Goal: Task Accomplishment & Management: Use online tool/utility

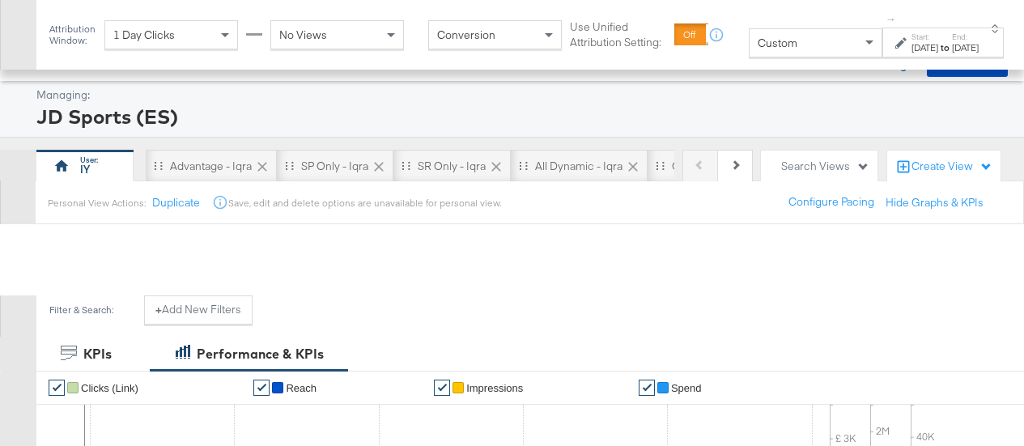
scroll to position [639, 0]
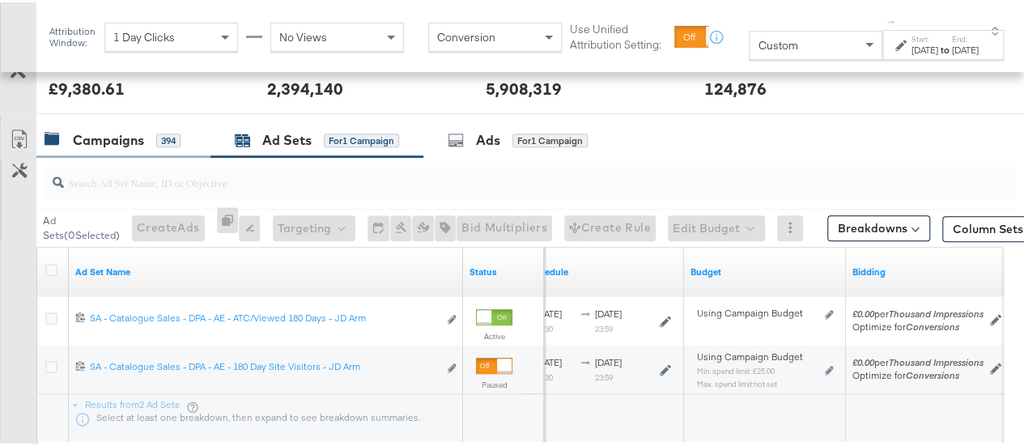
click at [95, 134] on div "Campaigns" at bounding box center [108, 138] width 71 height 19
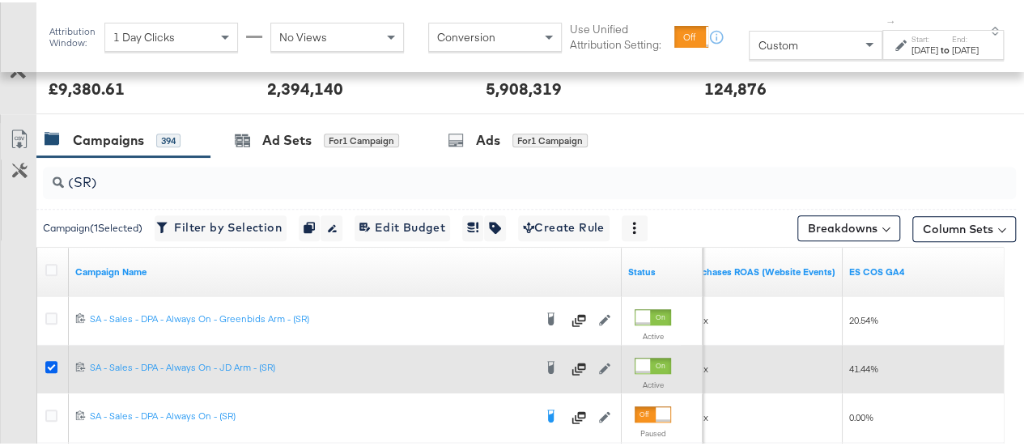
click at [49, 359] on icon at bounding box center [51, 365] width 12 height 12
click at [0, 0] on input "checkbox" at bounding box center [0, 0] width 0 height 0
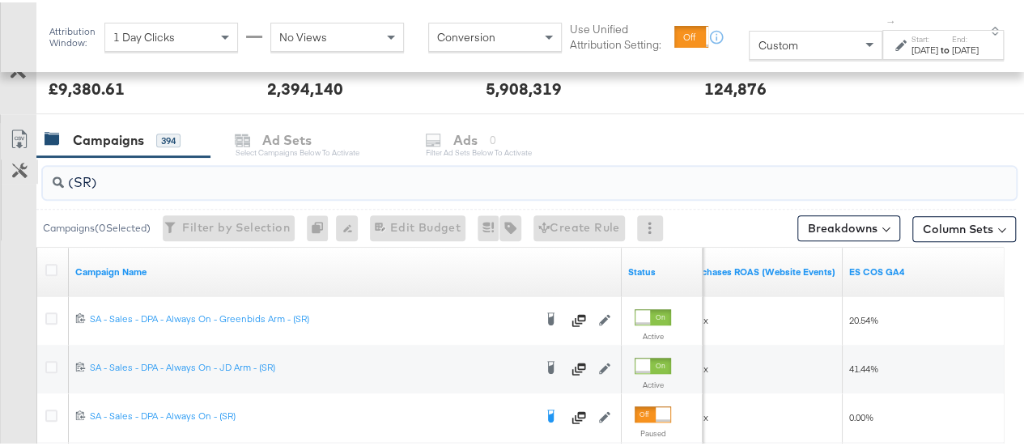
drag, startPoint x: 107, startPoint y: 185, endPoint x: 28, endPoint y: 175, distance: 79.9
click at [28, 175] on div "(SR) Campaigns ( 0 Selected) Filter by Selection Filter 0 campaigns 0 Rename 0 …" at bounding box center [508, 443] width 1016 height 576
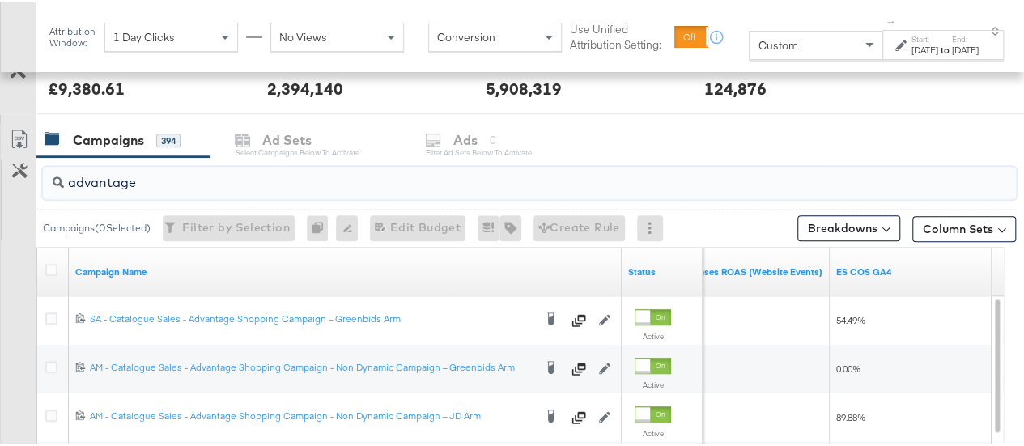
drag, startPoint x: 168, startPoint y: 172, endPoint x: 40, endPoint y: 185, distance: 128.5
click at [40, 185] on div "advantage" at bounding box center [526, 181] width 980 height 52
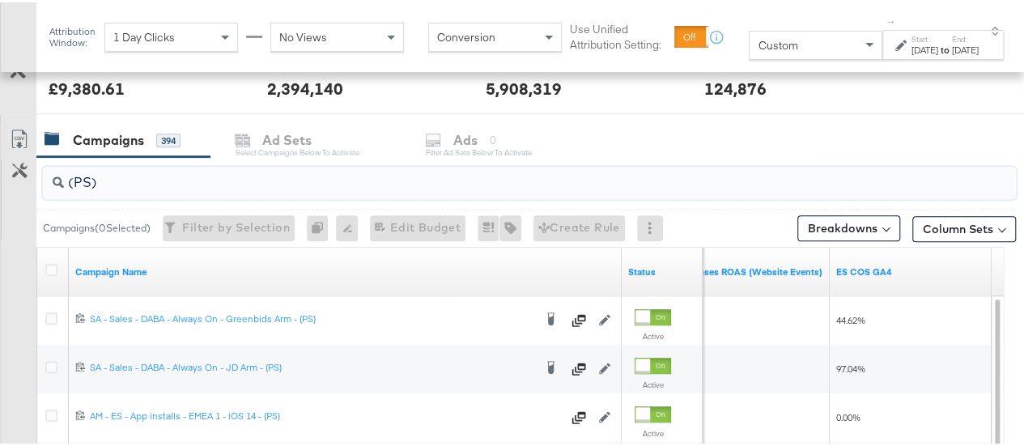
drag, startPoint x: 107, startPoint y: 175, endPoint x: 53, endPoint y: 177, distance: 54.3
click at [53, 177] on div "(PS)" at bounding box center [529, 180] width 973 height 32
click at [767, 43] on span "Custom" at bounding box center [778, 43] width 40 height 15
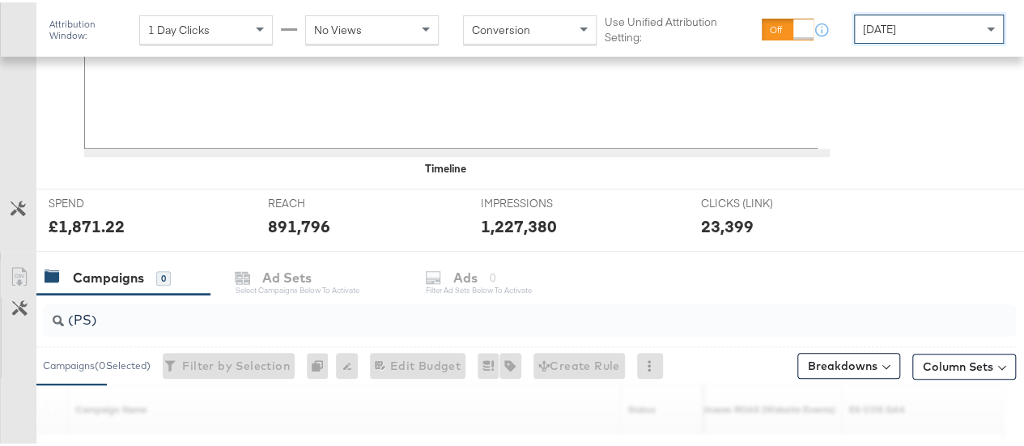
scroll to position [622, 0]
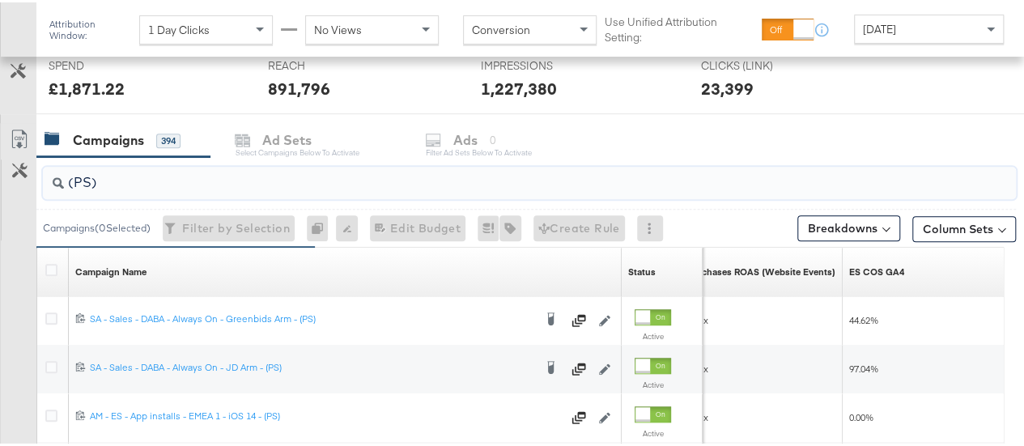
drag, startPoint x: 129, startPoint y: 172, endPoint x: 0, endPoint y: 172, distance: 128.7
click at [0, 172] on div "(PS) Campaigns ( 0 Selected) Filter by Selection Filter 0 campaigns 0 Rename 0 …" at bounding box center [508, 394] width 1016 height 478
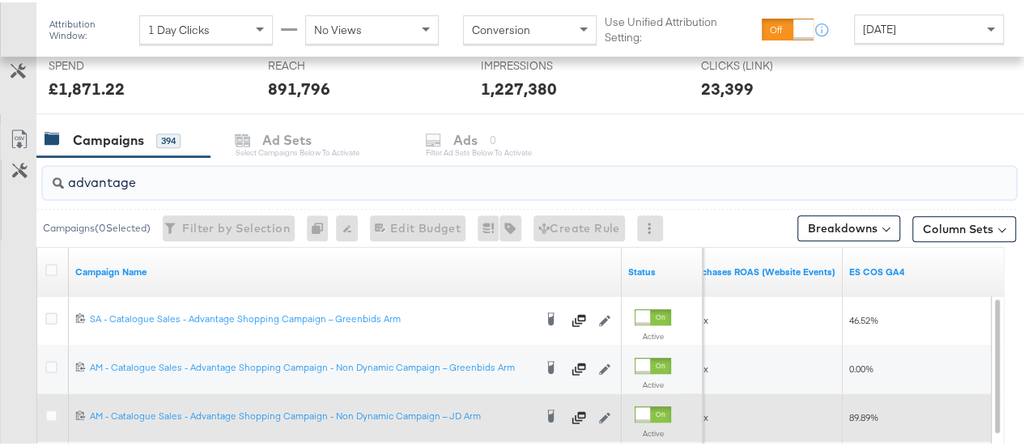
scroll to position [615, 0]
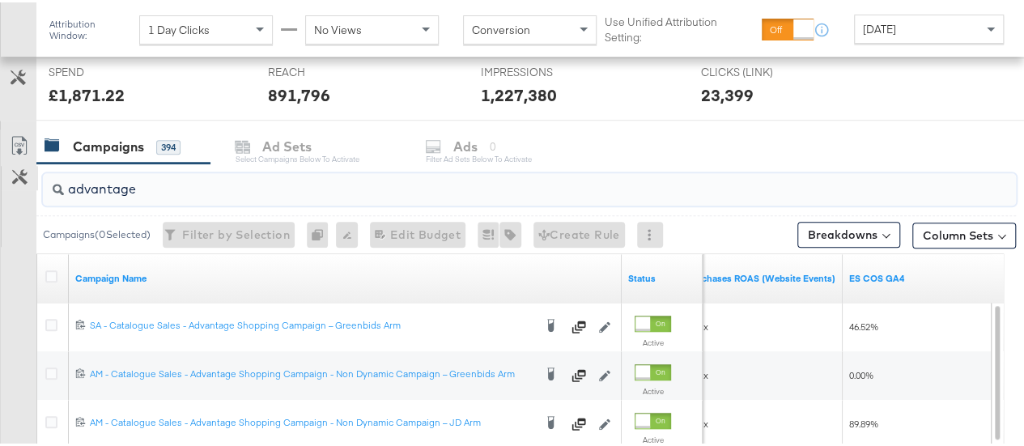
drag, startPoint x: 159, startPoint y: 172, endPoint x: 10, endPoint y: 182, distance: 149.3
click at [10, 182] on div "advantage Campaigns ( 0 Selected) Filter by Selection Filter 0 campaigns 0 Rena…" at bounding box center [508, 449] width 1016 height 576
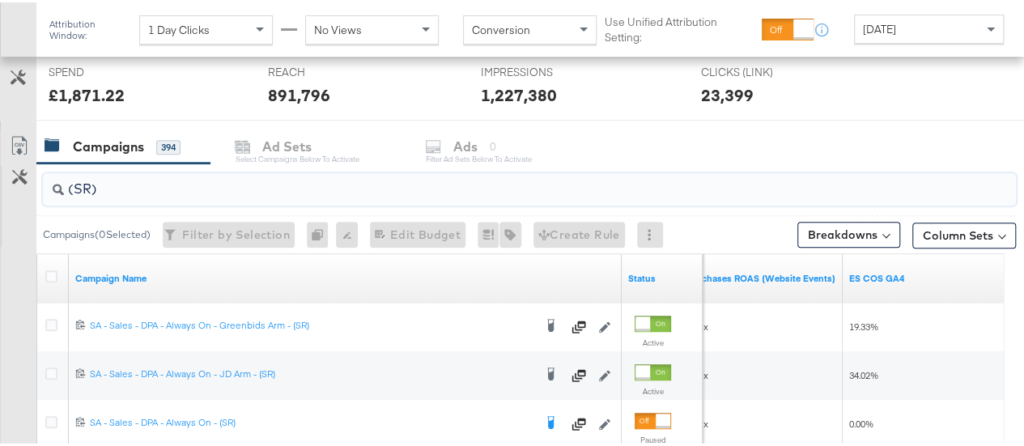
type input "(SR)"
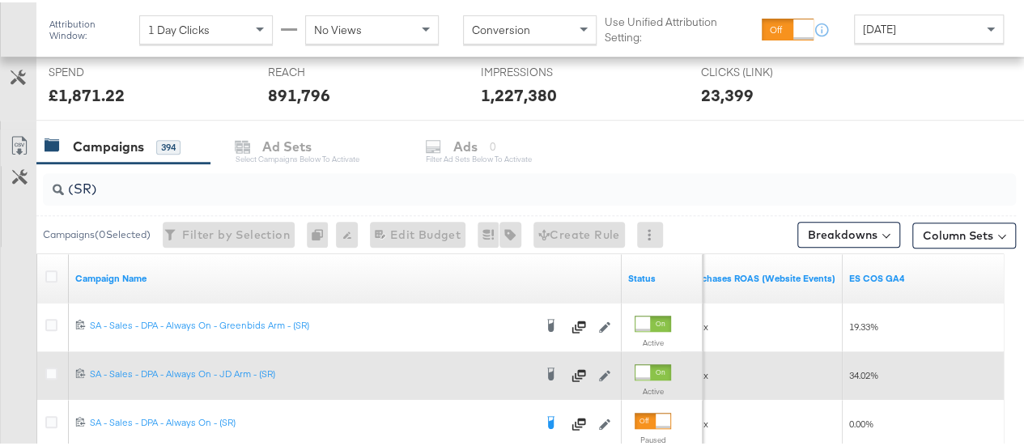
click at [57, 365] on div at bounding box center [53, 373] width 17 height 16
click at [53, 370] on icon at bounding box center [51, 371] width 12 height 12
click at [0, 0] on input "checkbox" at bounding box center [0, 0] width 0 height 0
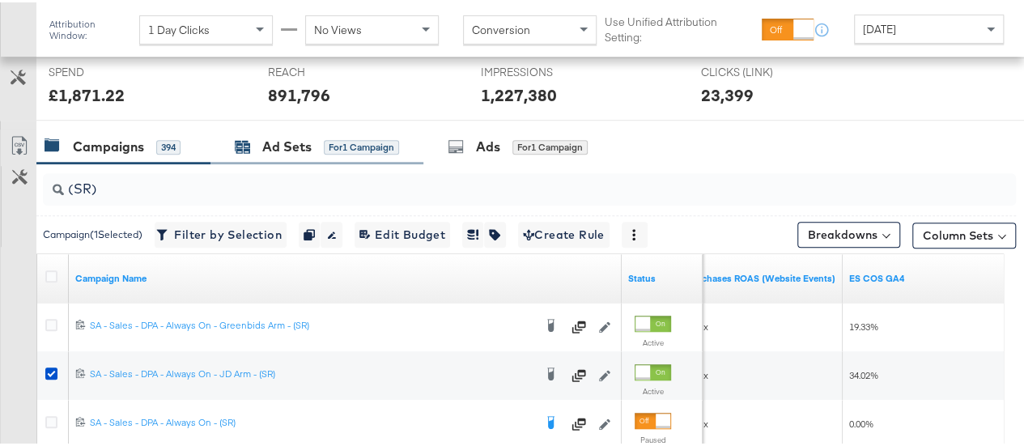
click at [287, 142] on div "Ad Sets" at bounding box center [286, 144] width 49 height 19
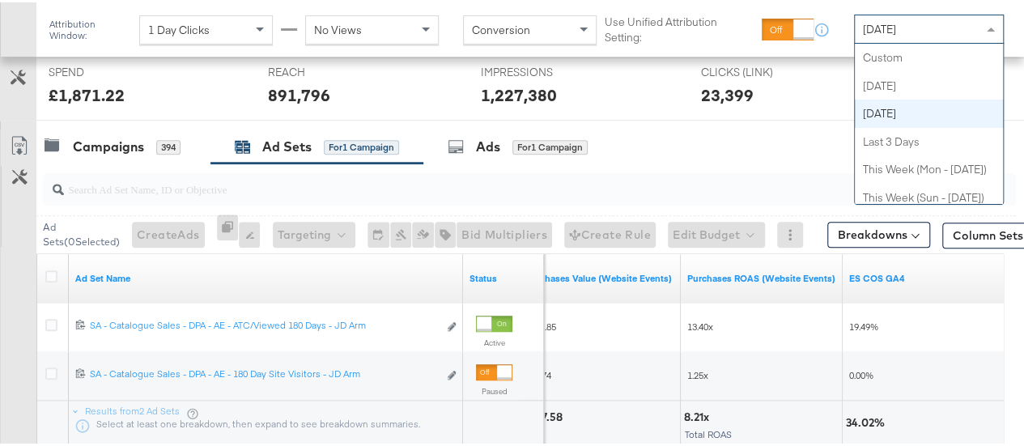
click at [891, 23] on span "Yesterday" at bounding box center [879, 26] width 33 height 15
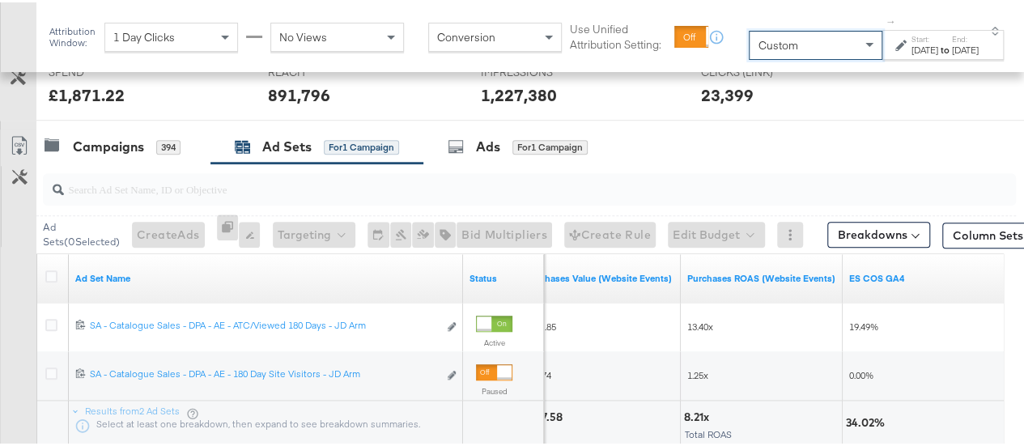
click at [912, 49] on div "Aug 15th 2025" at bounding box center [925, 47] width 27 height 13
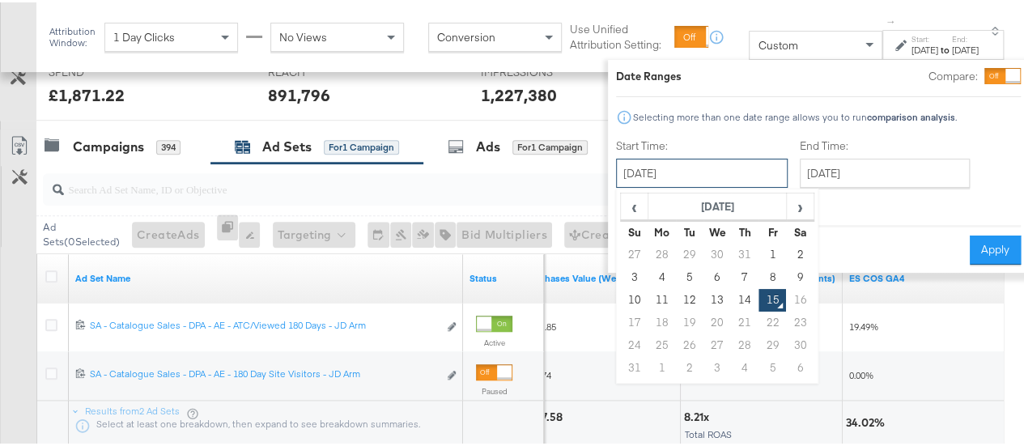
click at [723, 164] on input "August 15th 2025" at bounding box center [702, 170] width 172 height 29
click at [731, 257] on td "31" at bounding box center [745, 252] width 28 height 23
type input "July 31st 2025"
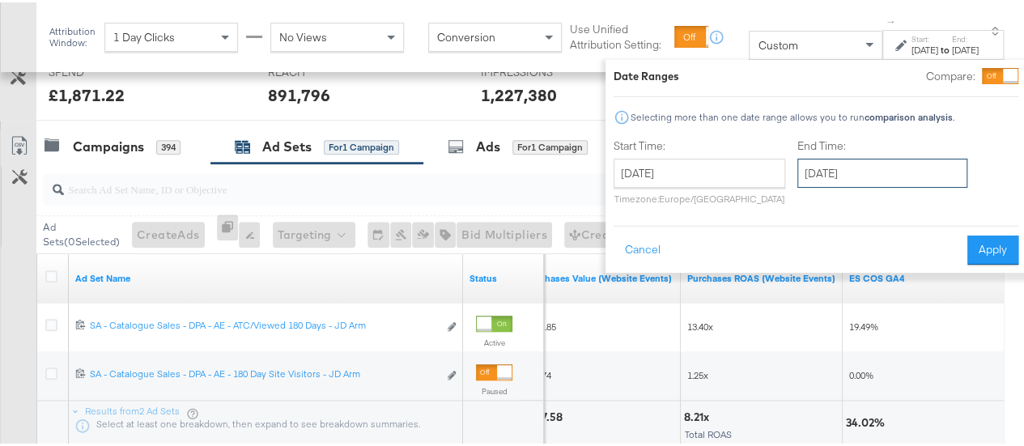
click at [839, 181] on input "August 15th 2025" at bounding box center [882, 170] width 170 height 29
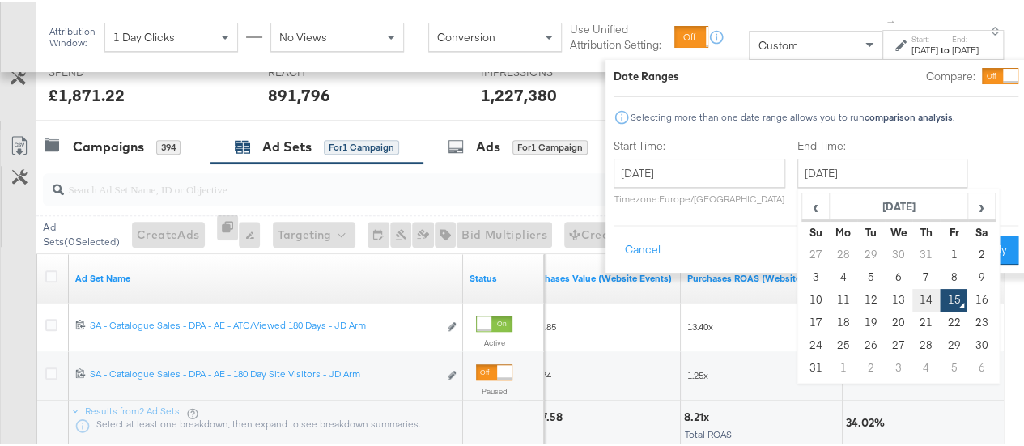
click at [912, 291] on td "14" at bounding box center [926, 298] width 28 height 23
type input "August 14th 2025"
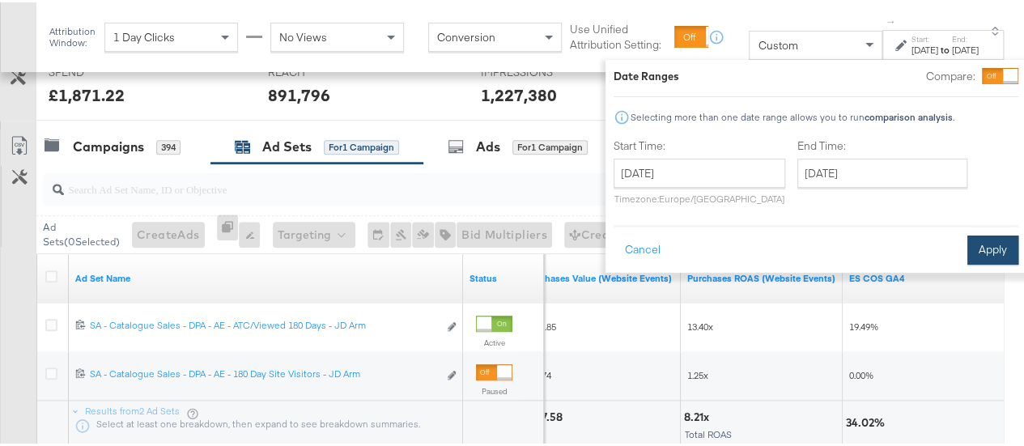
click at [967, 245] on button "Apply" at bounding box center [992, 247] width 51 height 29
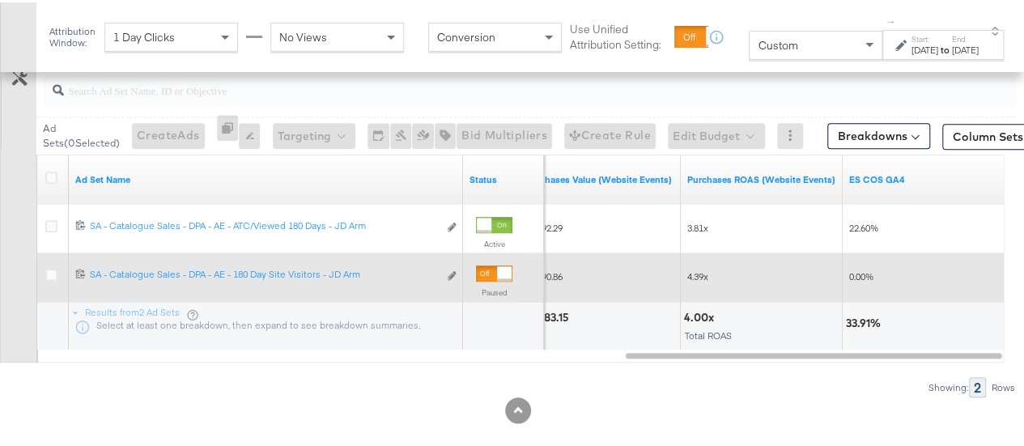
scroll to position [624, 0]
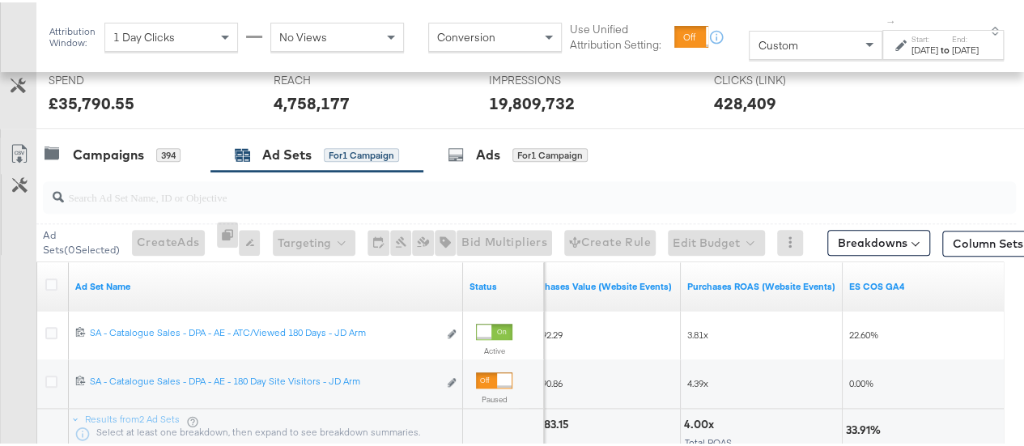
click at [793, 35] on div "Custom" at bounding box center [816, 43] width 132 height 28
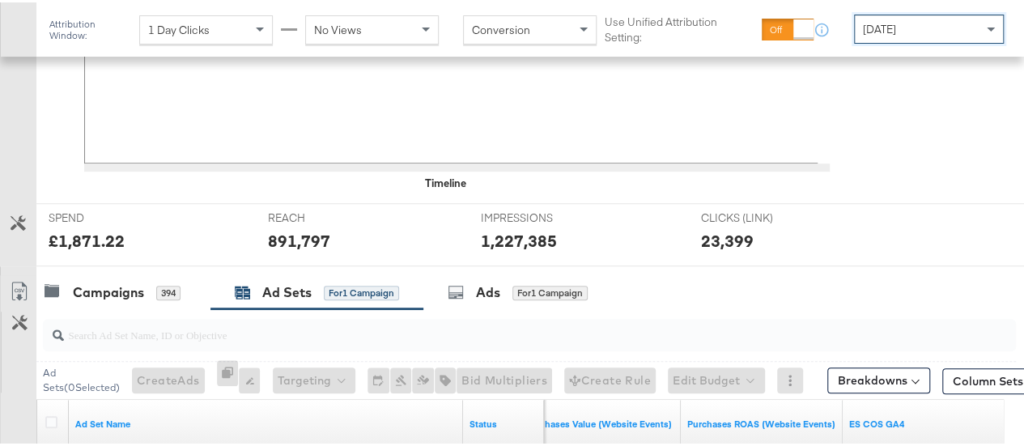
scroll to position [607, 0]
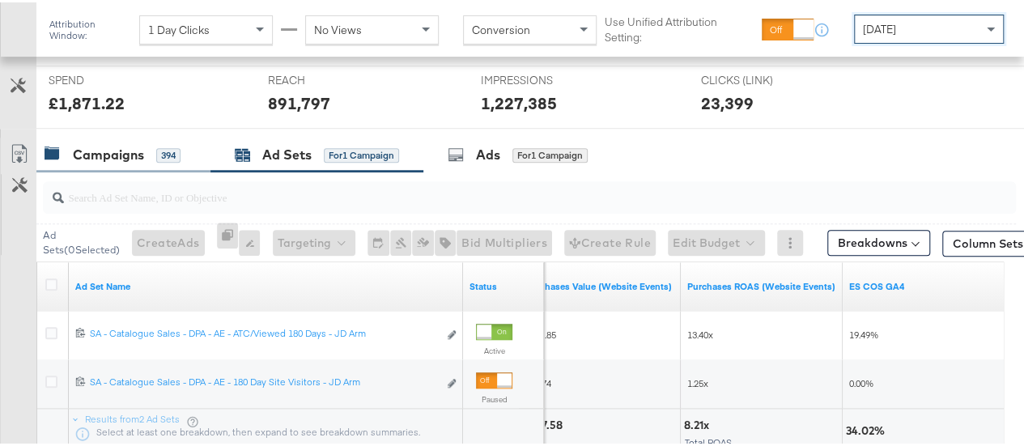
click at [111, 159] on div "Campaigns" at bounding box center [108, 152] width 71 height 19
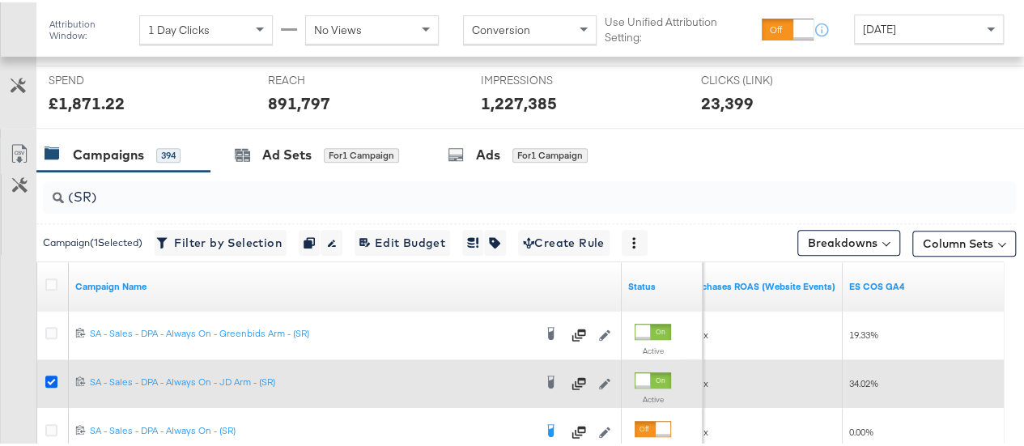
click at [48, 375] on icon at bounding box center [51, 379] width 12 height 12
click at [0, 0] on input "checkbox" at bounding box center [0, 0] width 0 height 0
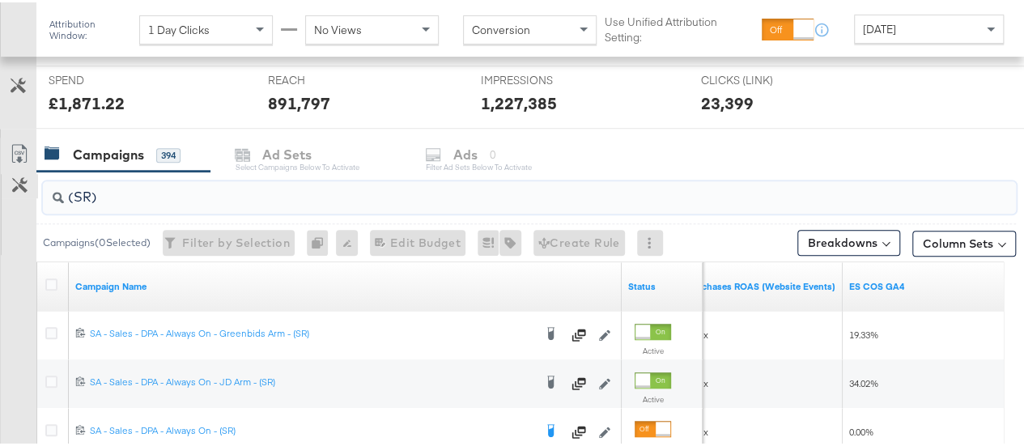
drag, startPoint x: 113, startPoint y: 193, endPoint x: 15, endPoint y: 185, distance: 99.1
type input "(PS)"
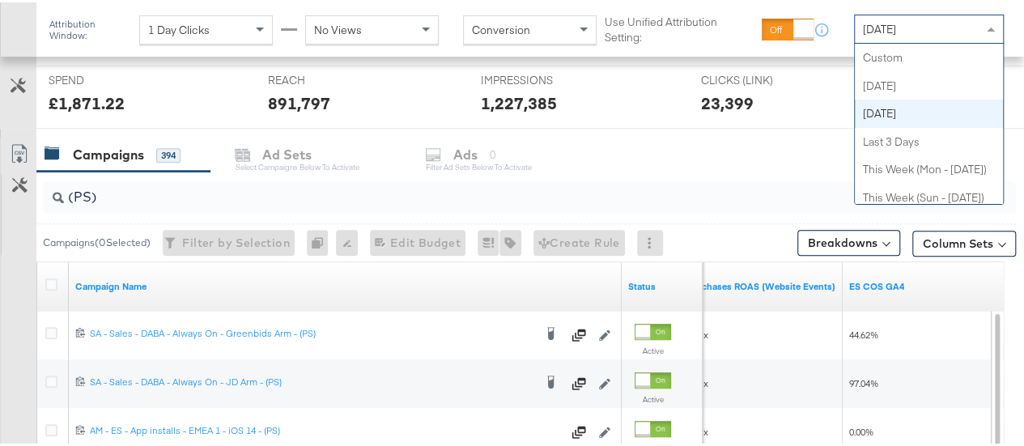
click at [896, 33] on span "Yesterday" at bounding box center [879, 26] width 33 height 15
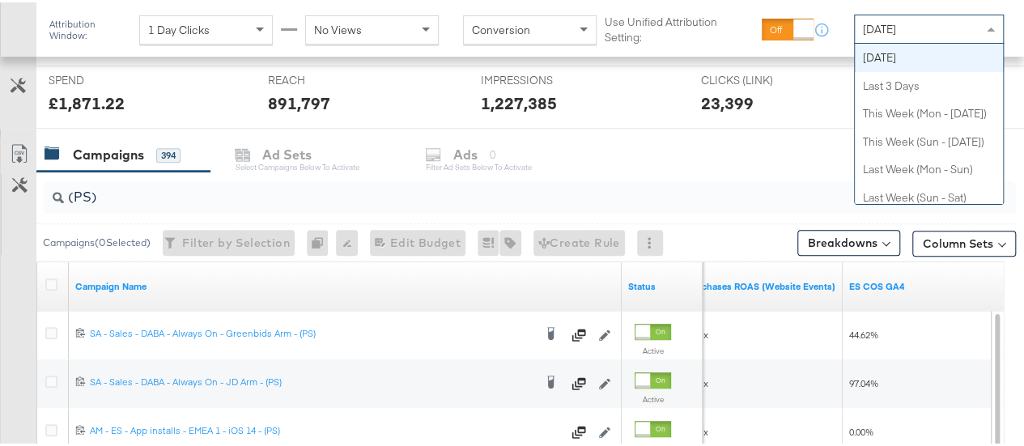
scroll to position [0, 0]
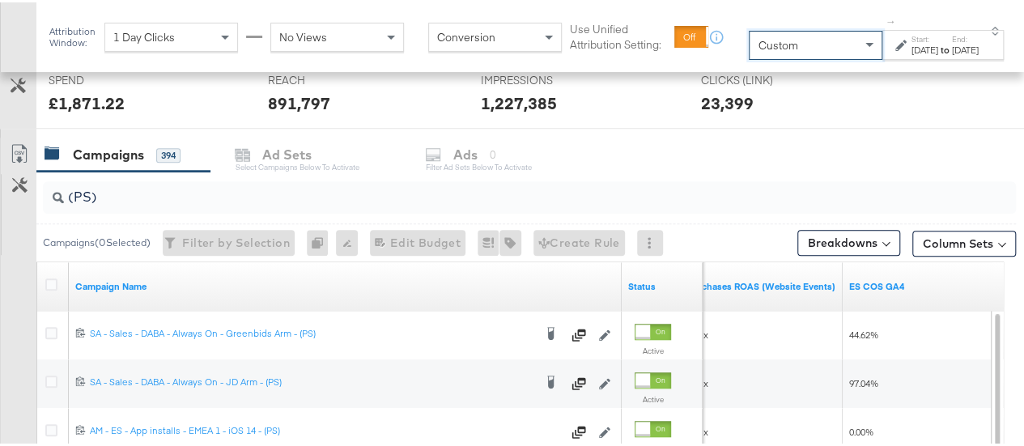
click at [912, 52] on div "Aug 15th 2025" at bounding box center [925, 47] width 27 height 13
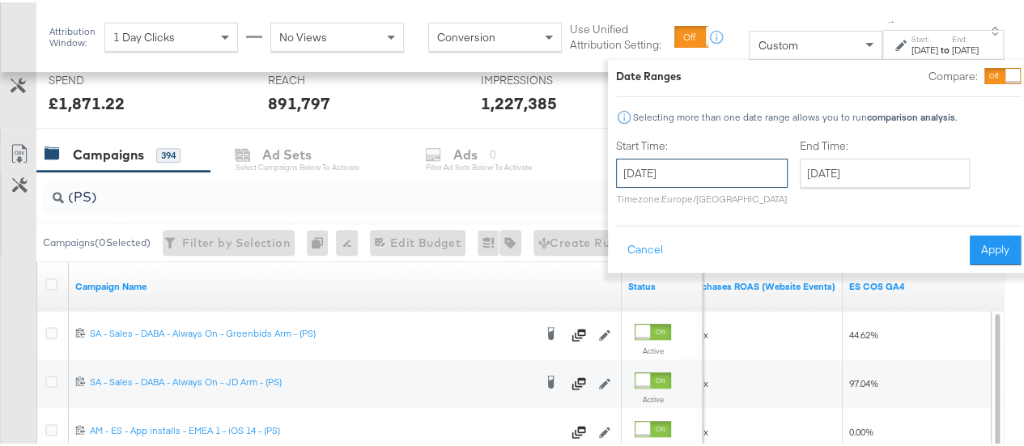
click at [672, 163] on input "August 15th 2025" at bounding box center [702, 170] width 172 height 29
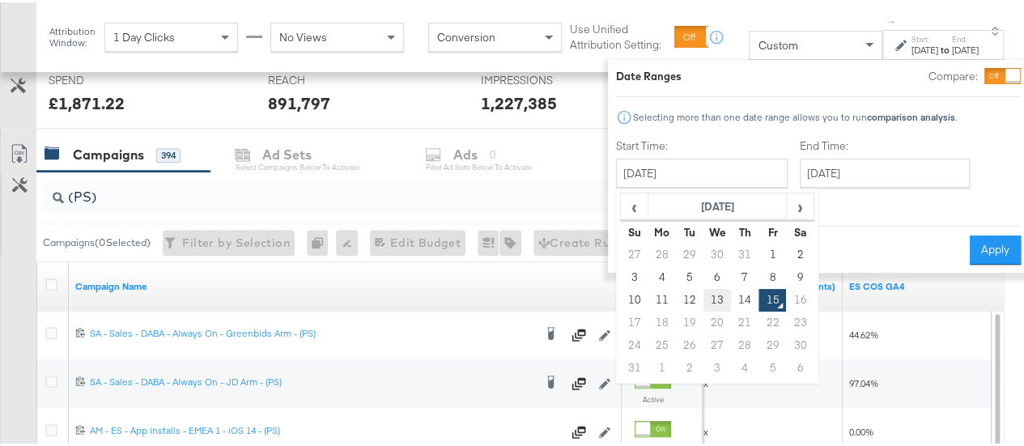
click at [704, 299] on td "13" at bounding box center [718, 298] width 28 height 23
type input "August 13th 2025"
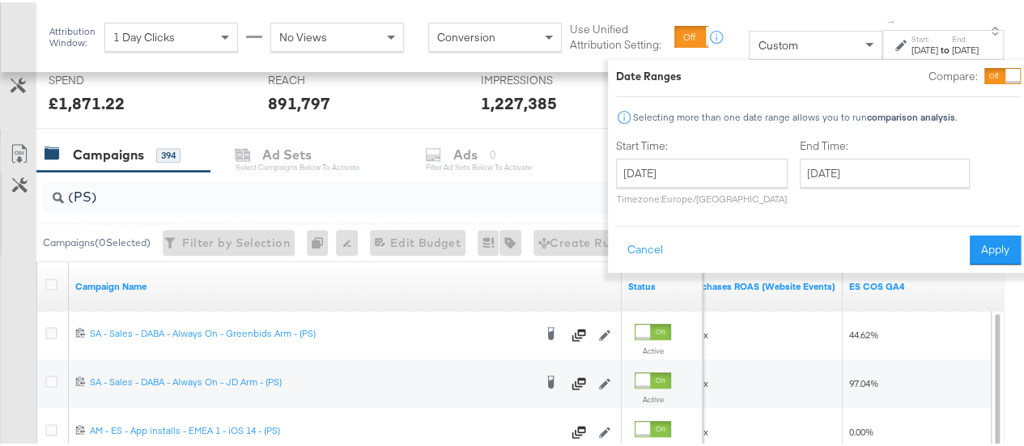
click at [879, 185] on div "End Time: August 15th 2025 ‹ August 2025 › Su Mo Tu We Th Fr Sa 27 28 29 30 31 …" at bounding box center [888, 173] width 176 height 74
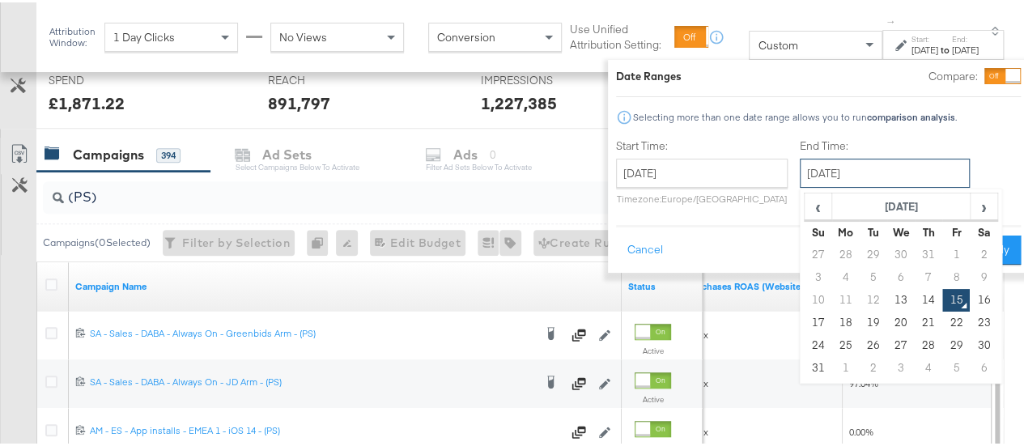
click at [879, 180] on input "August 15th 2025" at bounding box center [885, 170] width 170 height 29
click at [887, 300] on td "13" at bounding box center [901, 298] width 28 height 23
type input "August 13th 2025"
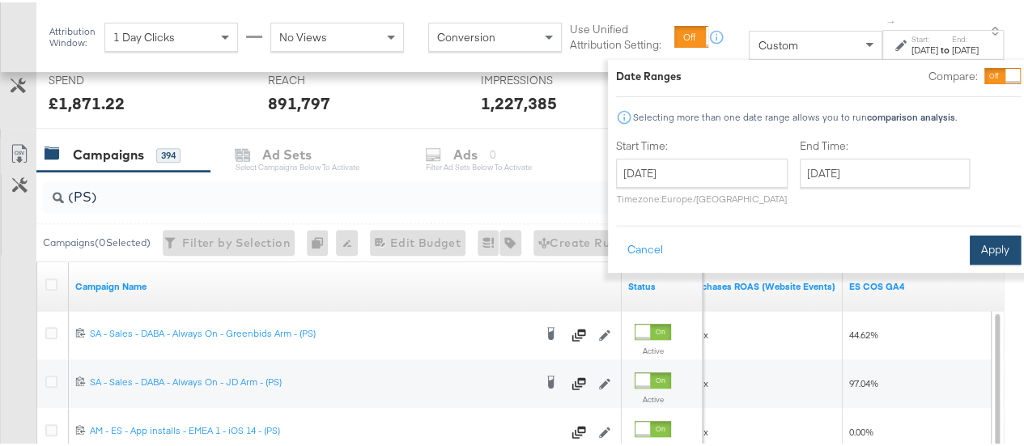
click at [970, 241] on button "Apply" at bounding box center [995, 247] width 51 height 29
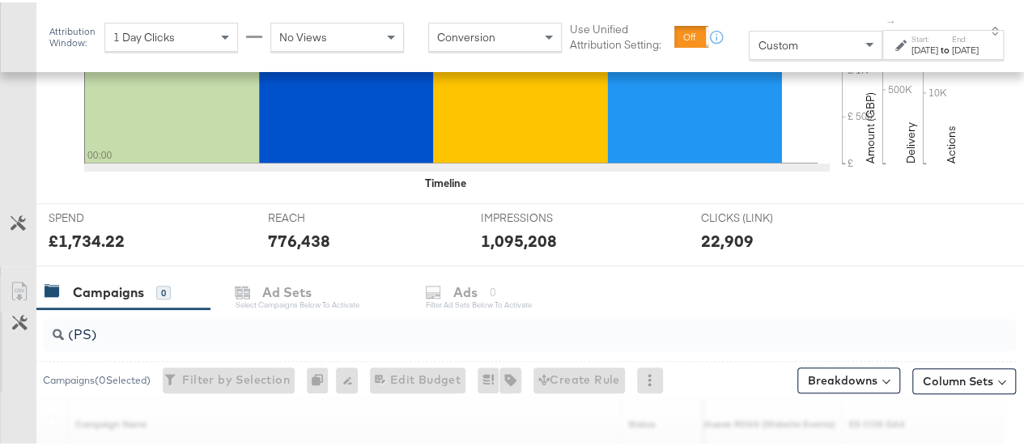
scroll to position [624, 0]
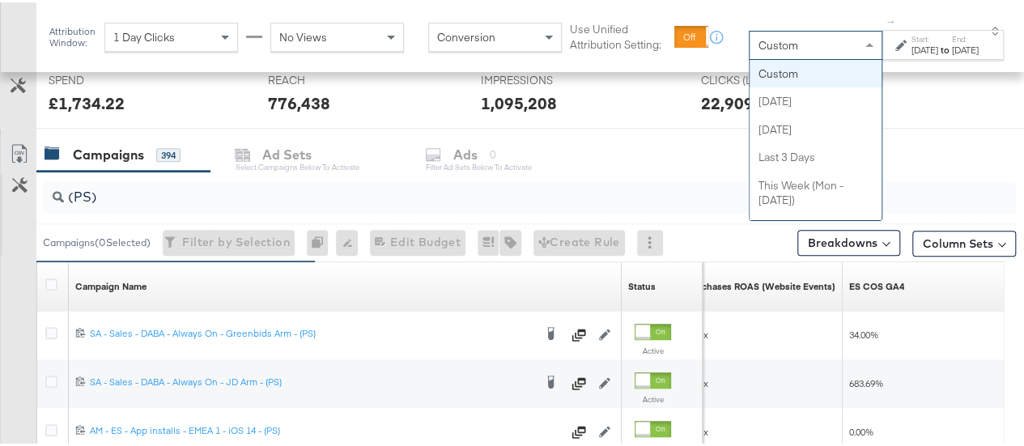
click at [803, 43] on div "Custom" at bounding box center [816, 43] width 132 height 28
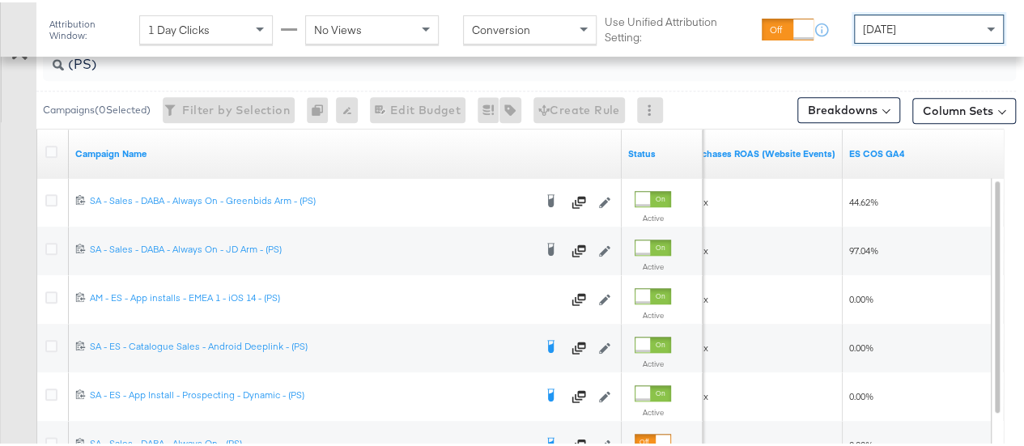
scroll to position [743, 0]
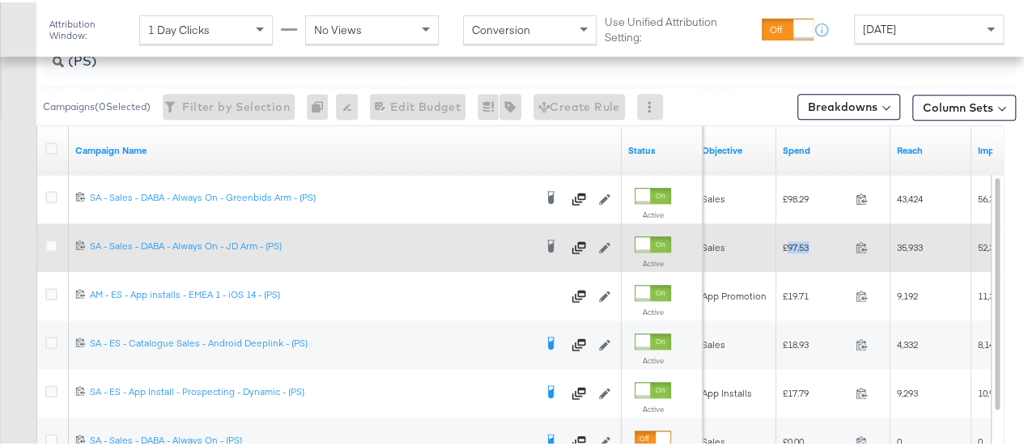
drag, startPoint x: 810, startPoint y: 243, endPoint x: 789, endPoint y: 239, distance: 21.4
click at [789, 239] on span "£97.53" at bounding box center [816, 245] width 66 height 12
copy span "97.53"
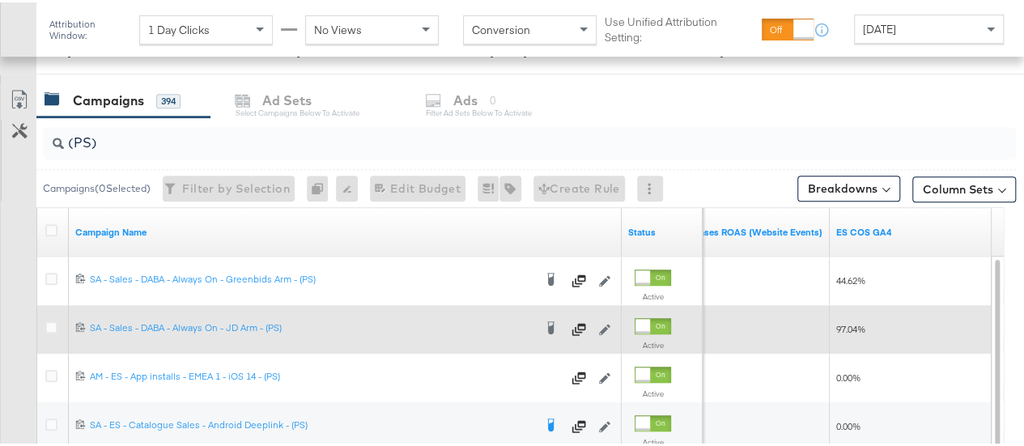
scroll to position [672, 0]
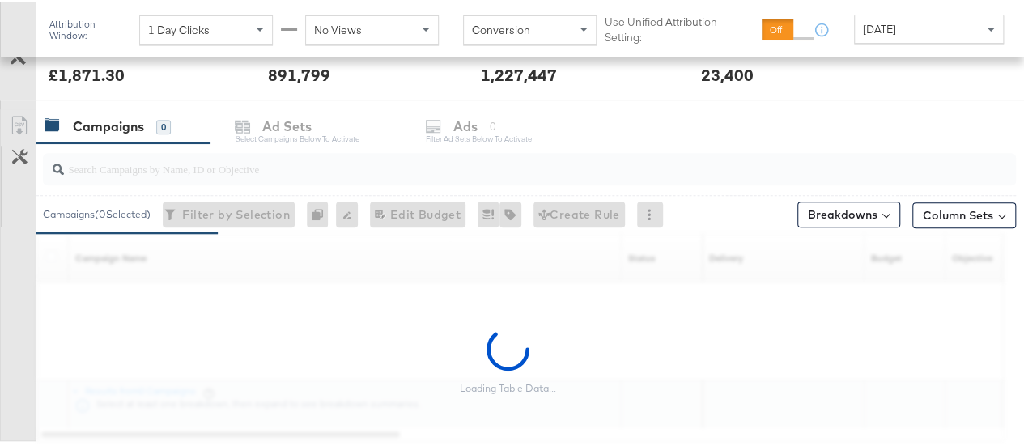
scroll to position [618, 0]
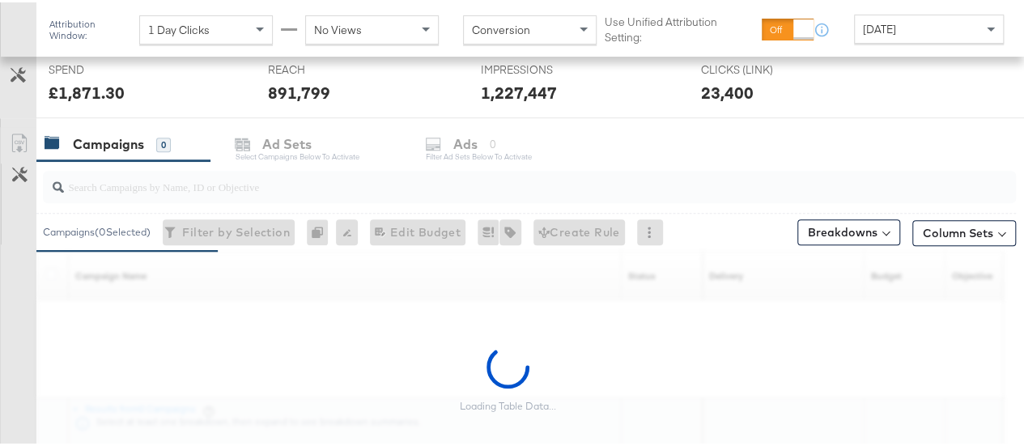
click at [337, 189] on input "search" at bounding box center [497, 178] width 867 height 32
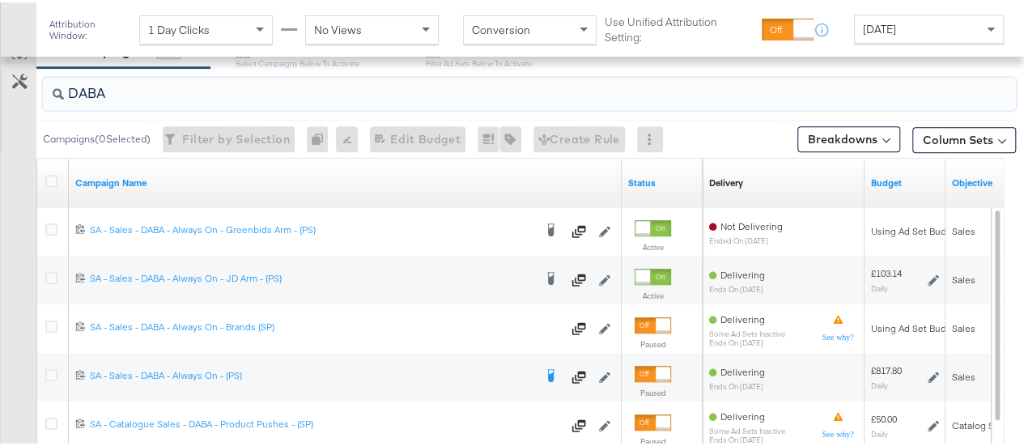
scroll to position [736, 0]
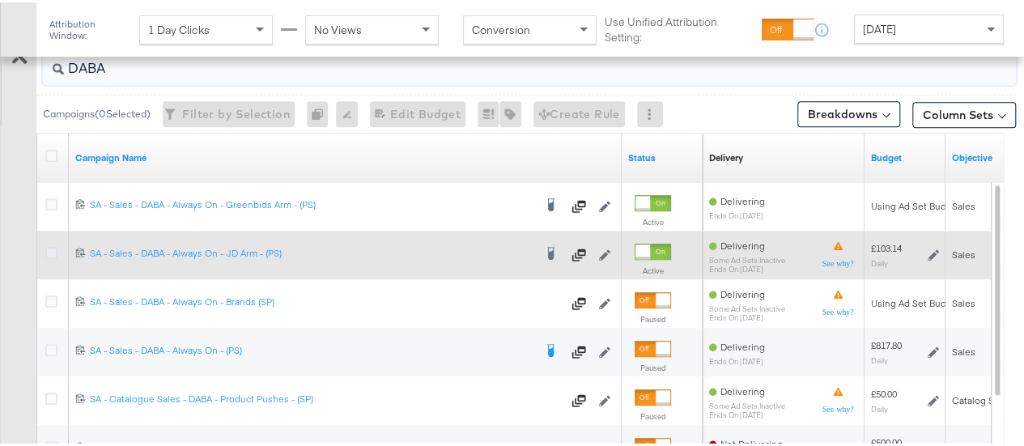
type input "DABA"
click at [53, 249] on icon at bounding box center [51, 251] width 12 height 12
click at [0, 0] on input "checkbox" at bounding box center [0, 0] width 0 height 0
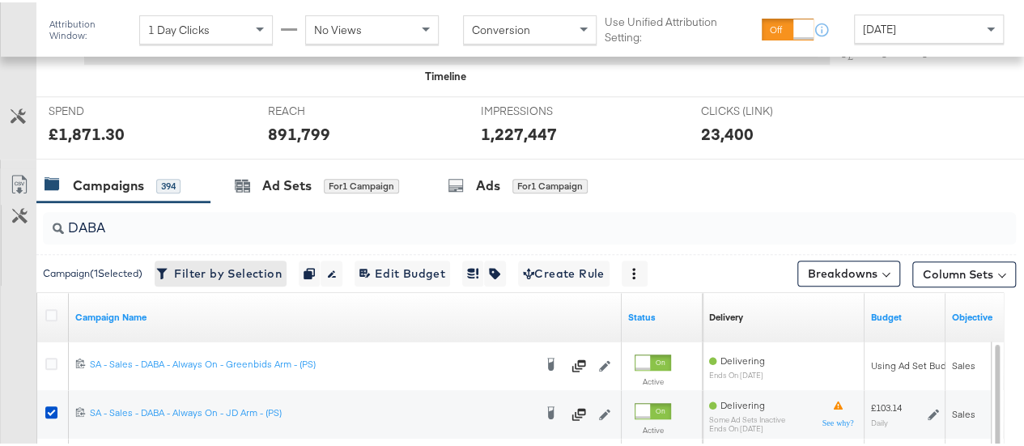
scroll to position [573, 0]
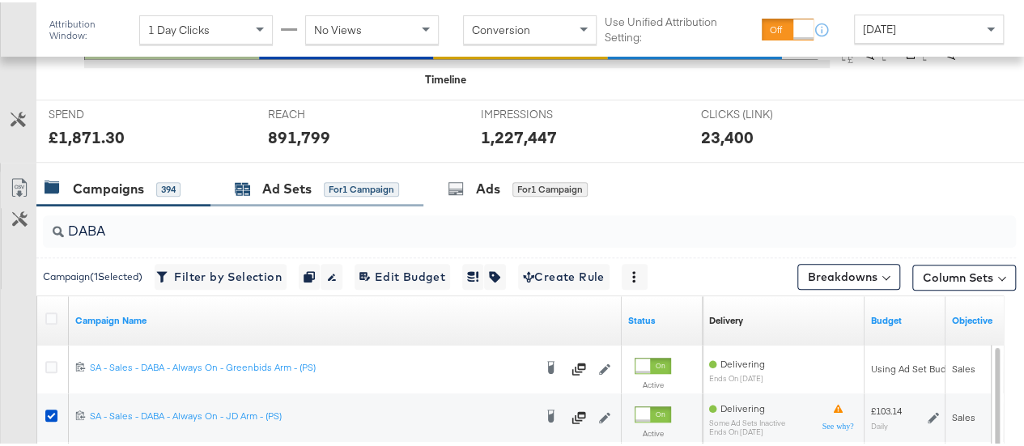
click at [289, 181] on div "Ad Sets" at bounding box center [286, 186] width 49 height 19
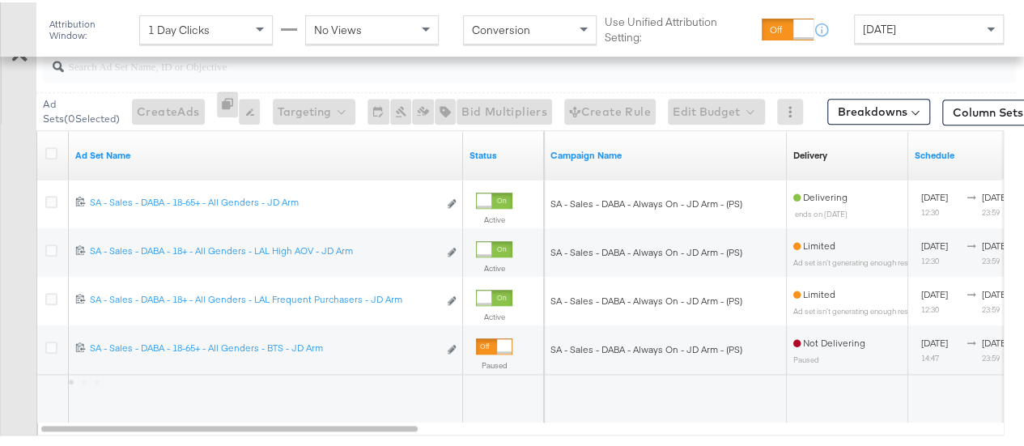
scroll to position [744, 0]
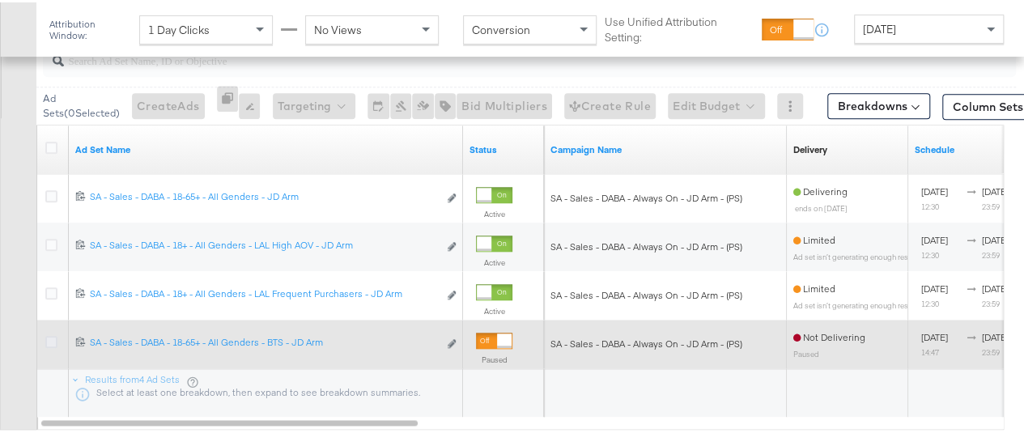
click at [51, 334] on icon at bounding box center [51, 340] width 12 height 12
click at [0, 0] on input "checkbox" at bounding box center [0, 0] width 0 height 0
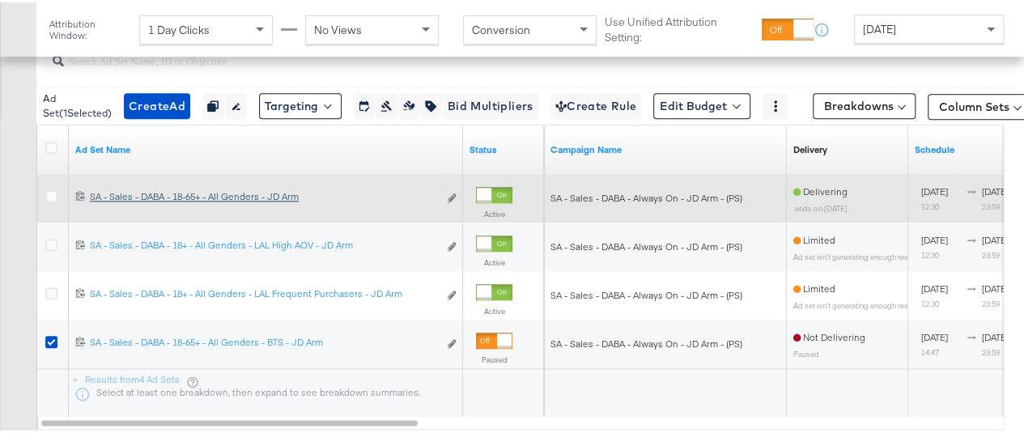
scroll to position [586, 0]
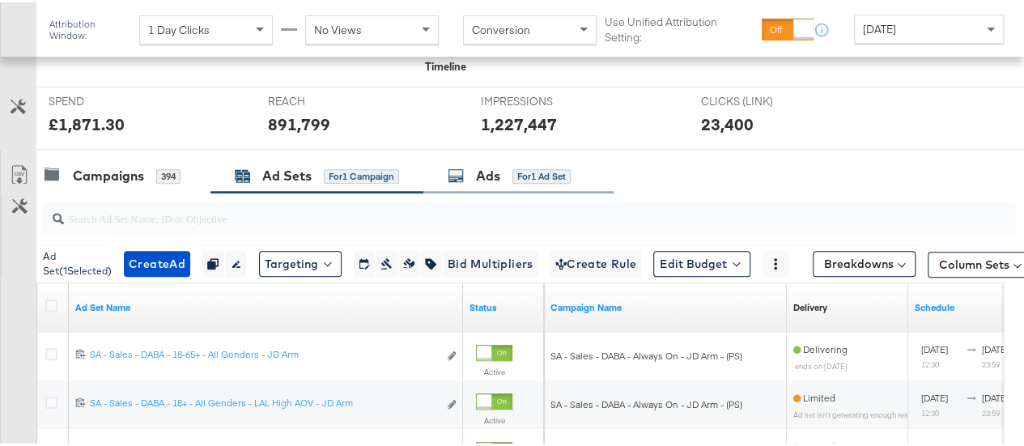
click at [502, 168] on div "Ads for 1 Ad Set" at bounding box center [509, 173] width 123 height 19
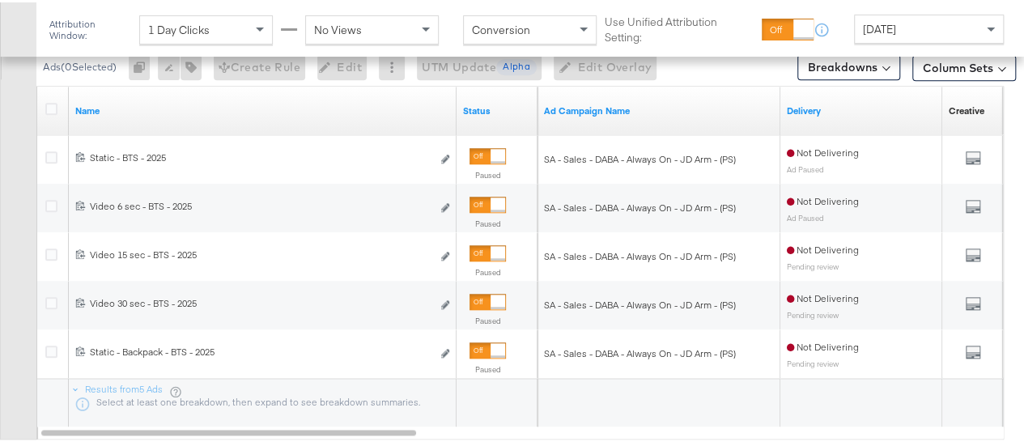
scroll to position [782, 0]
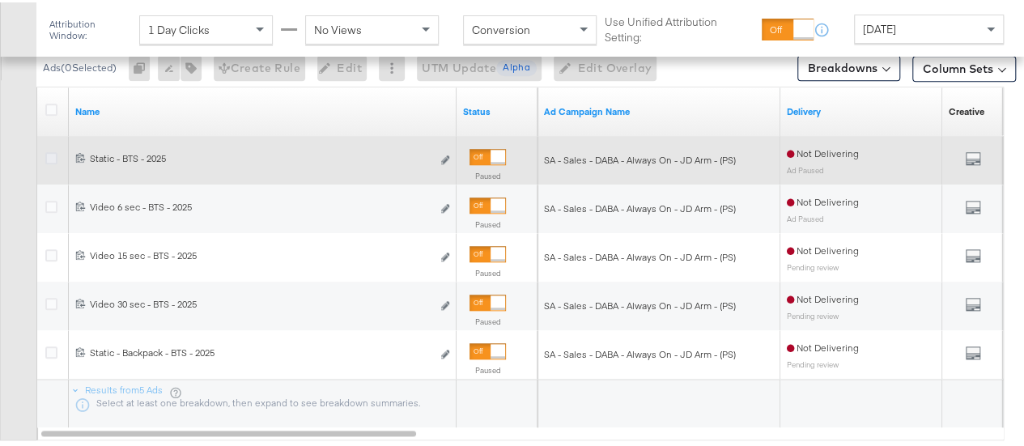
click at [52, 152] on icon at bounding box center [51, 156] width 12 height 12
click at [0, 0] on input "checkbox" at bounding box center [0, 0] width 0 height 0
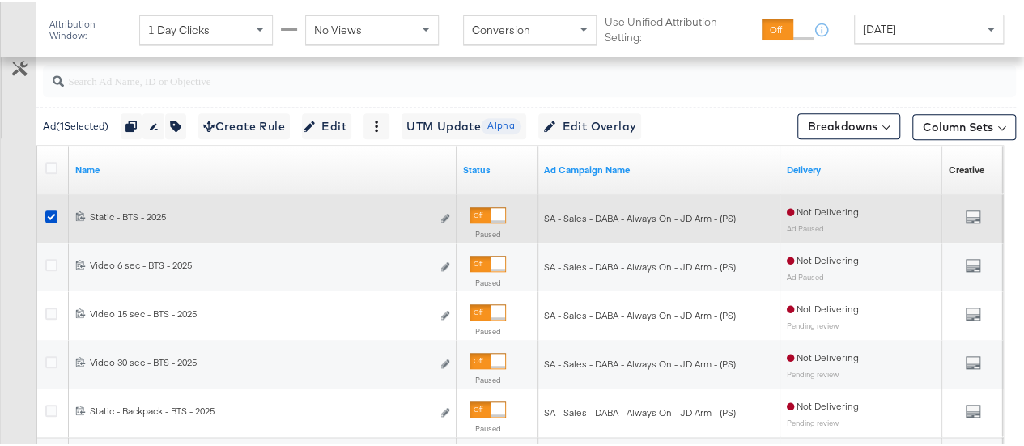
scroll to position [723, 0]
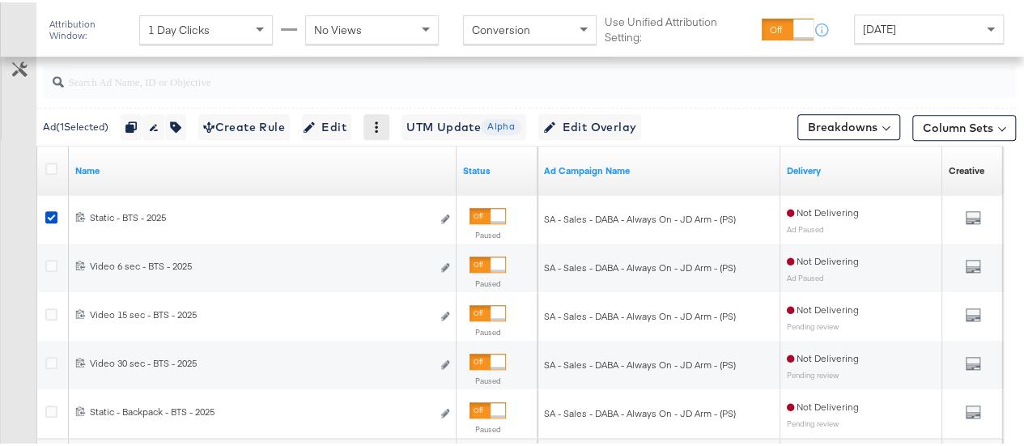
click at [382, 127] on icon at bounding box center [376, 124] width 11 height 11
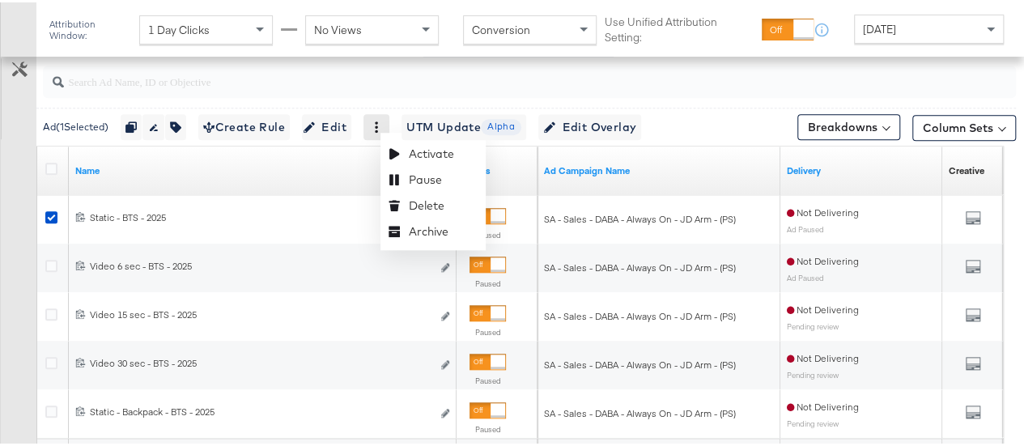
click at [389, 113] on div "Activate Pause Delete Archive" at bounding box center [377, 125] width 26 height 26
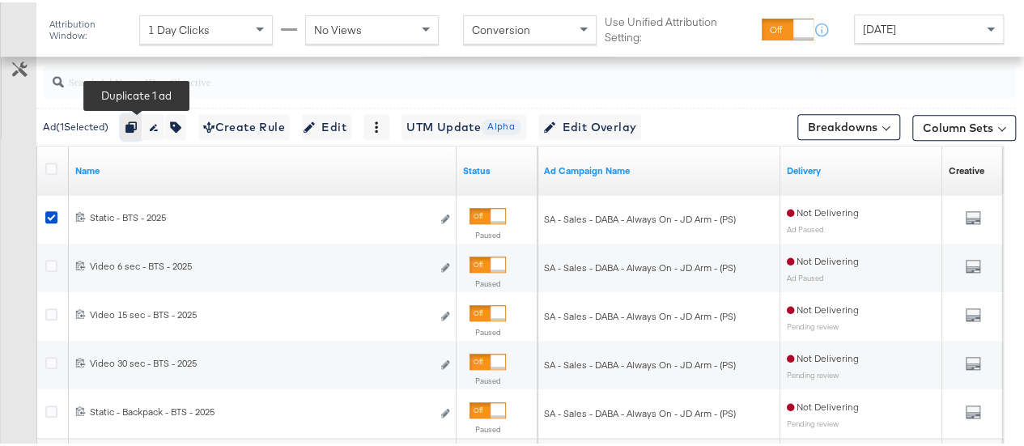
click at [138, 115] on button "button" at bounding box center [132, 125] width 22 height 26
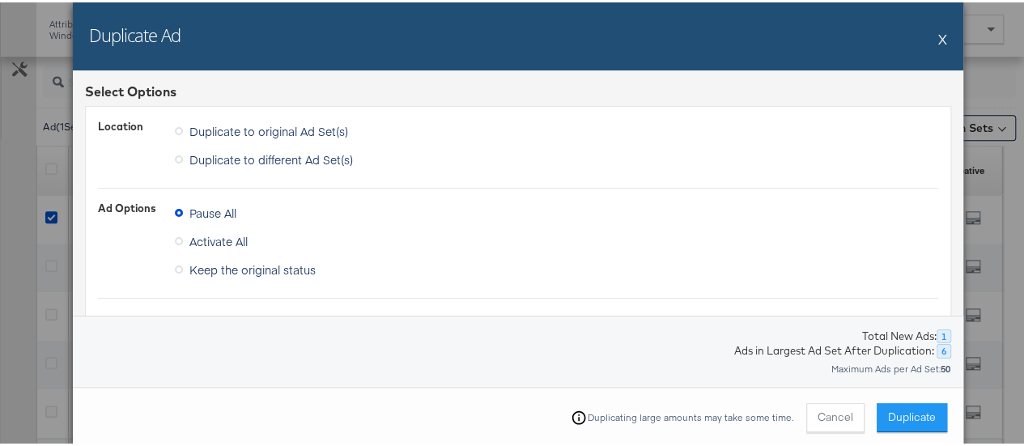
click at [938, 36] on button "X" at bounding box center [942, 36] width 9 height 32
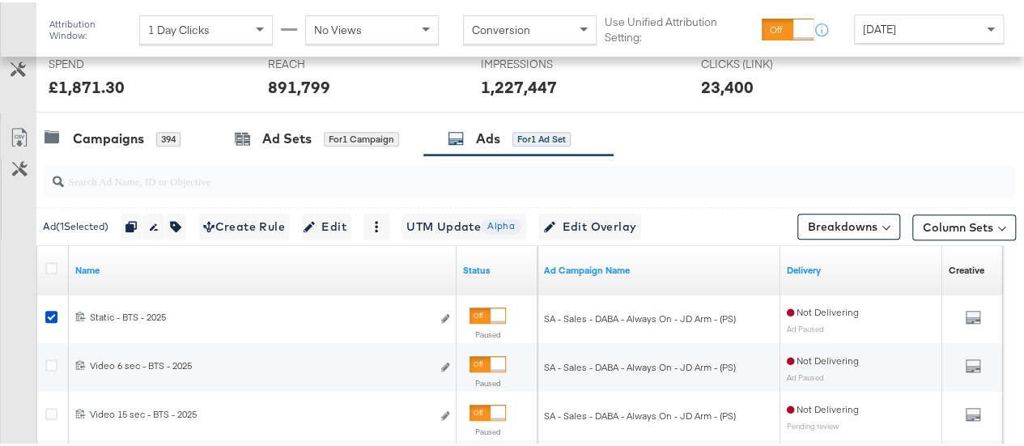
scroll to position [623, 0]
click at [259, 123] on div "Ad Sets for 1 Campaign" at bounding box center [316, 137] width 213 height 35
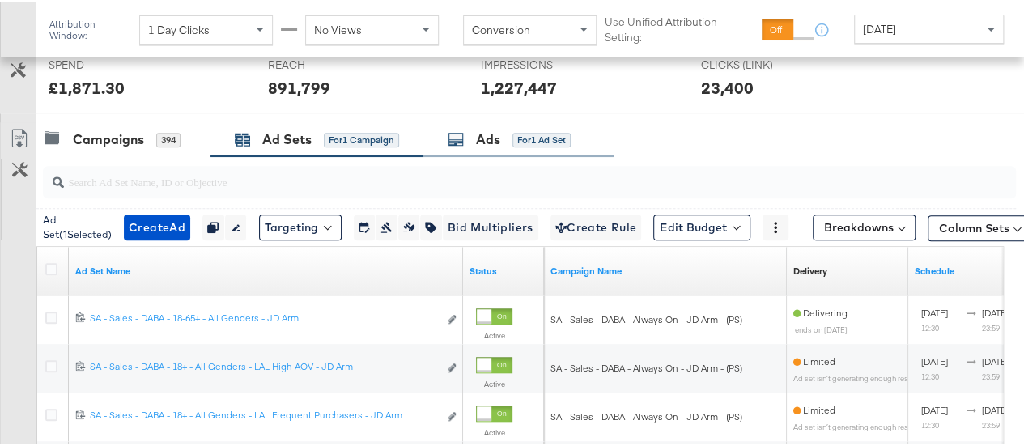
click at [461, 129] on icon at bounding box center [456, 137] width 16 height 16
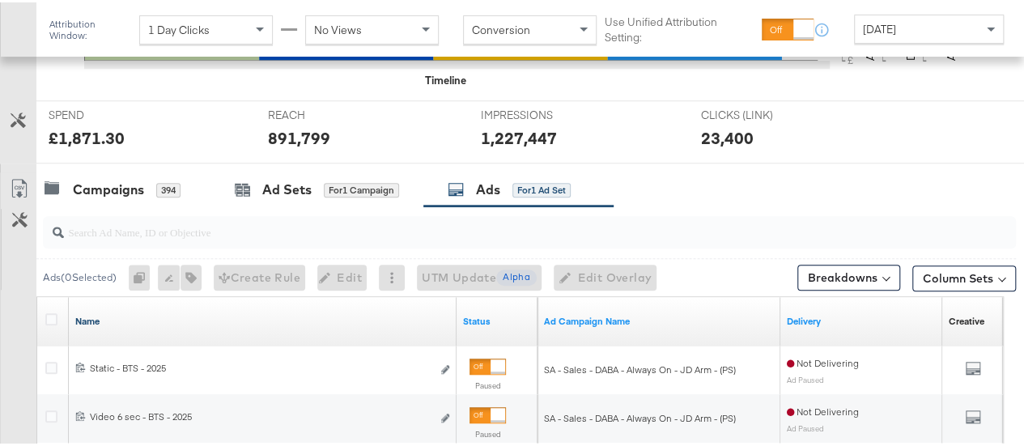
scroll to position [542, 0]
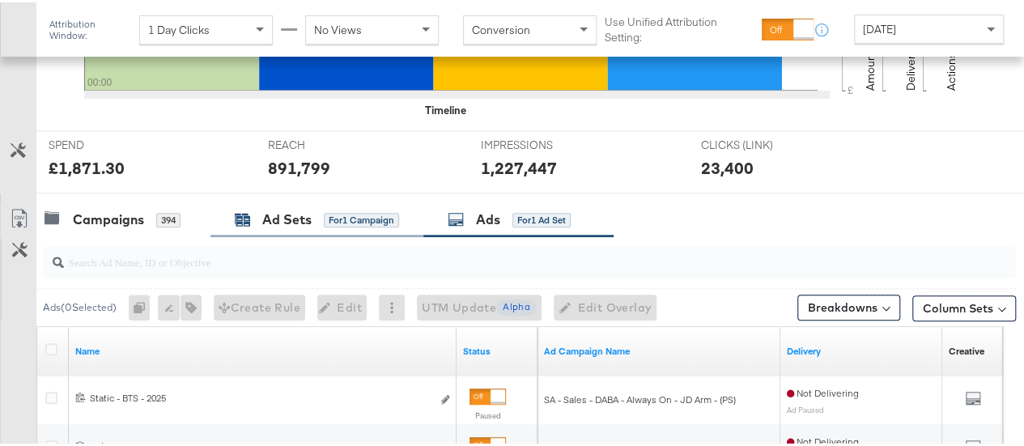
click at [280, 221] on div "Ad Sets" at bounding box center [286, 217] width 49 height 19
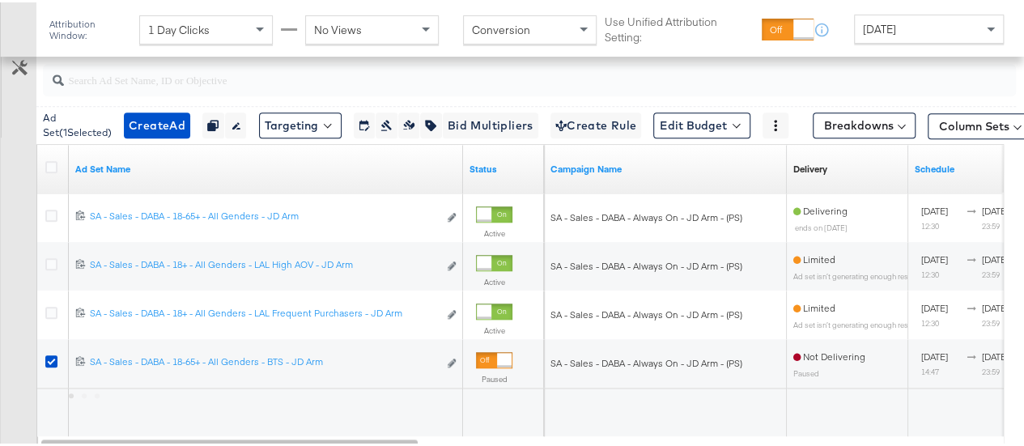
scroll to position [726, 0]
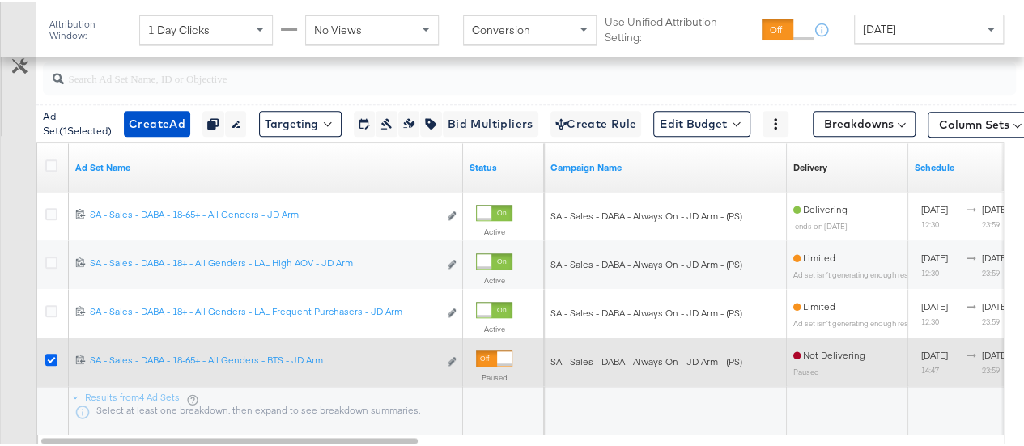
click at [53, 356] on icon at bounding box center [51, 357] width 12 height 12
click at [0, 0] on input "checkbox" at bounding box center [0, 0] width 0 height 0
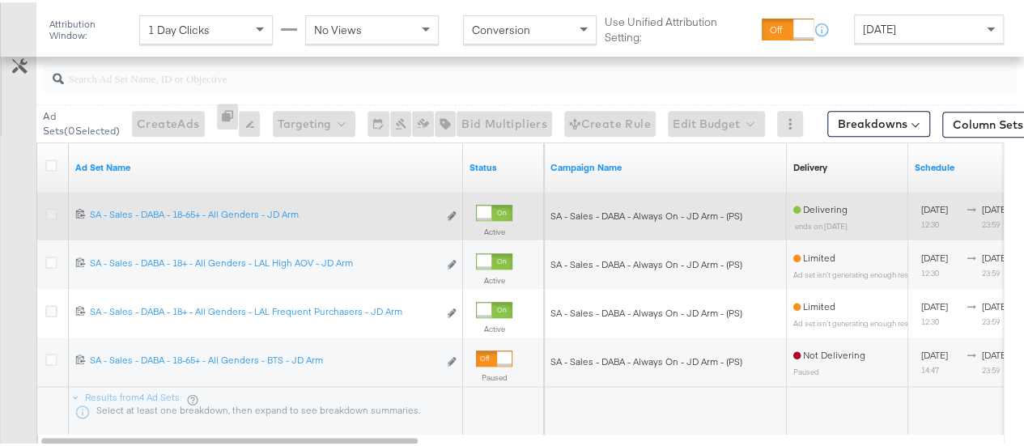
click at [54, 206] on icon at bounding box center [51, 212] width 12 height 12
click at [0, 0] on input "checkbox" at bounding box center [0, 0] width 0 height 0
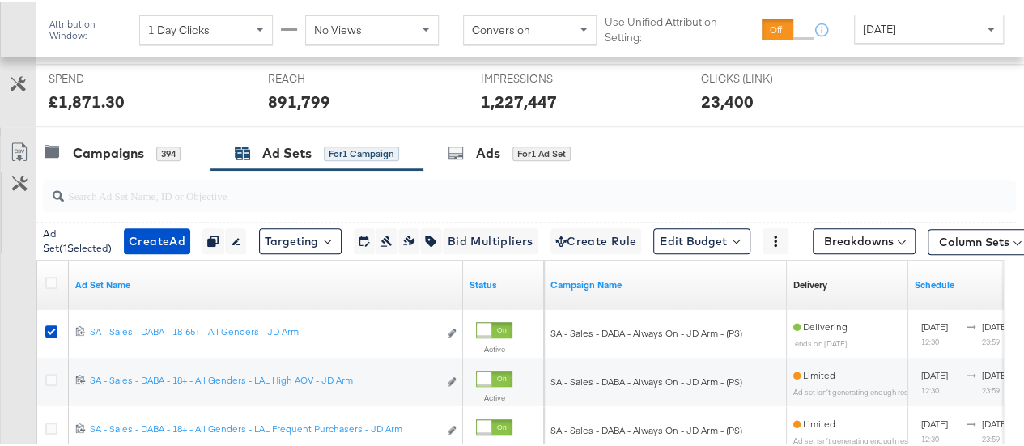
scroll to position [606, 0]
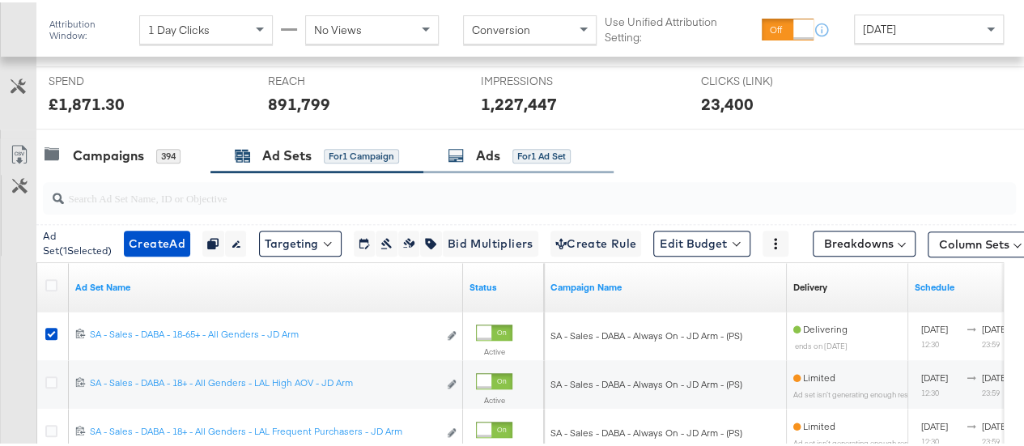
click at [483, 138] on div "Ads for 1 Ad Set" at bounding box center [518, 153] width 190 height 35
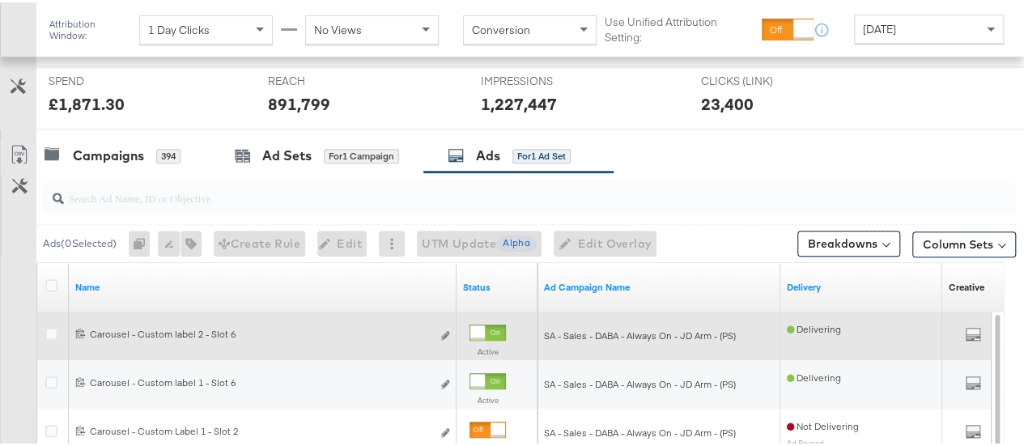
click at [47, 336] on div at bounding box center [53, 333] width 17 height 16
click at [53, 328] on icon at bounding box center [51, 331] width 12 height 12
click at [0, 0] on input "checkbox" at bounding box center [0, 0] width 0 height 0
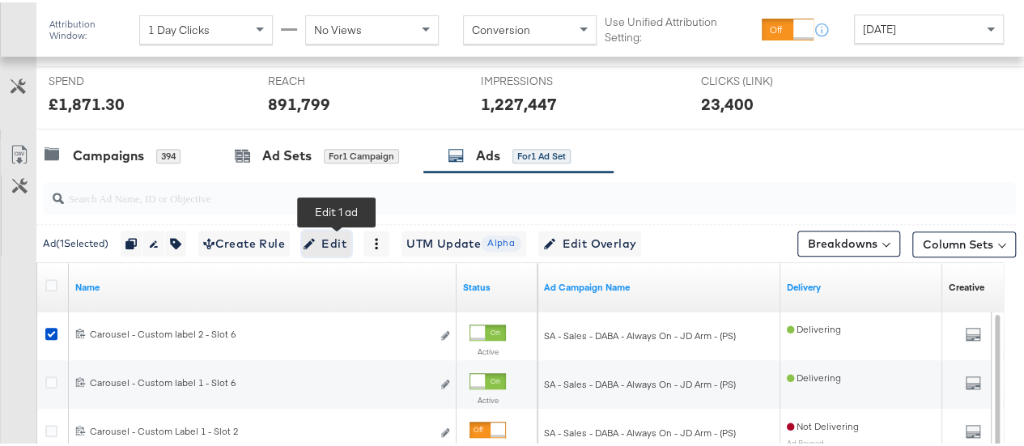
click at [335, 249] on button "Edit" at bounding box center [326, 241] width 49 height 26
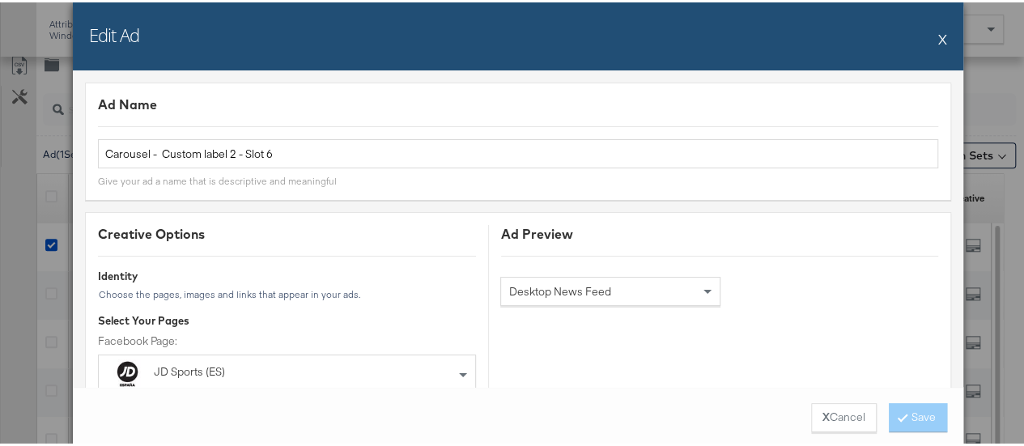
scroll to position [644, 0]
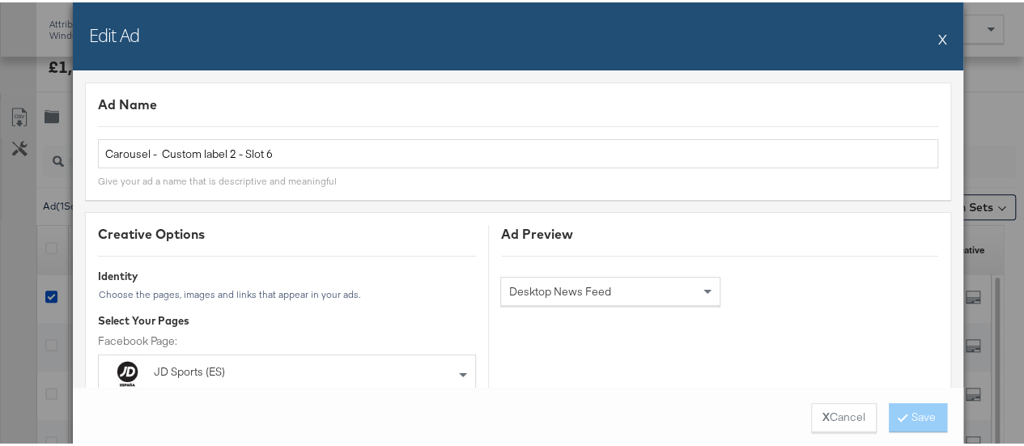
click at [939, 41] on button "X" at bounding box center [942, 36] width 9 height 32
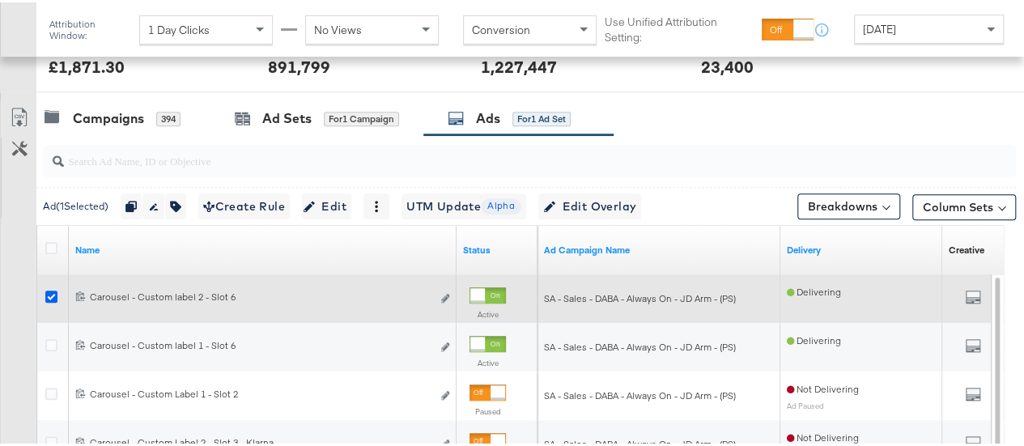
click at [53, 290] on icon at bounding box center [51, 294] width 12 height 12
click at [0, 0] on input "checkbox" at bounding box center [0, 0] width 0 height 0
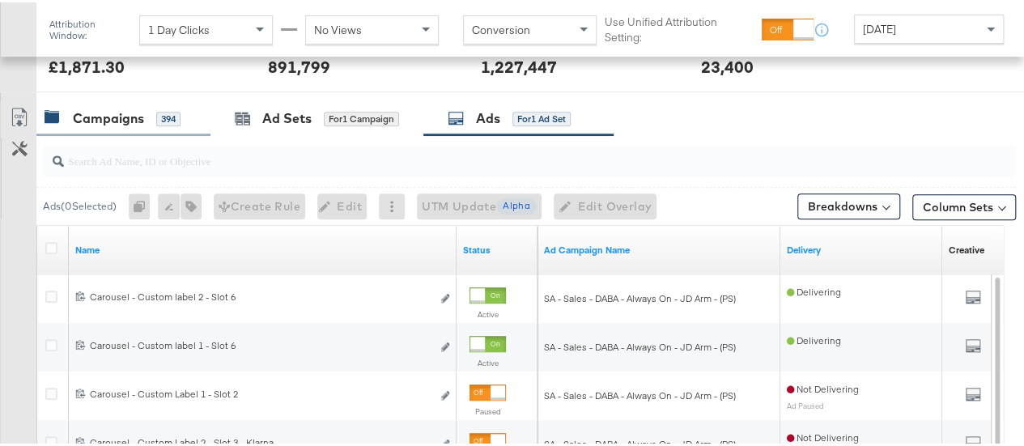
click at [113, 116] on div "Campaigns" at bounding box center [108, 116] width 71 height 19
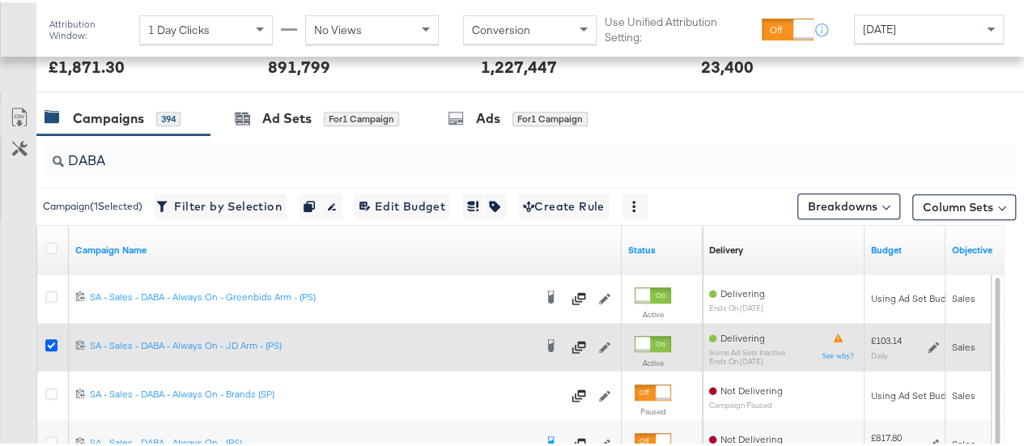
click at [56, 339] on icon at bounding box center [51, 343] width 12 height 12
click at [0, 0] on input "checkbox" at bounding box center [0, 0] width 0 height 0
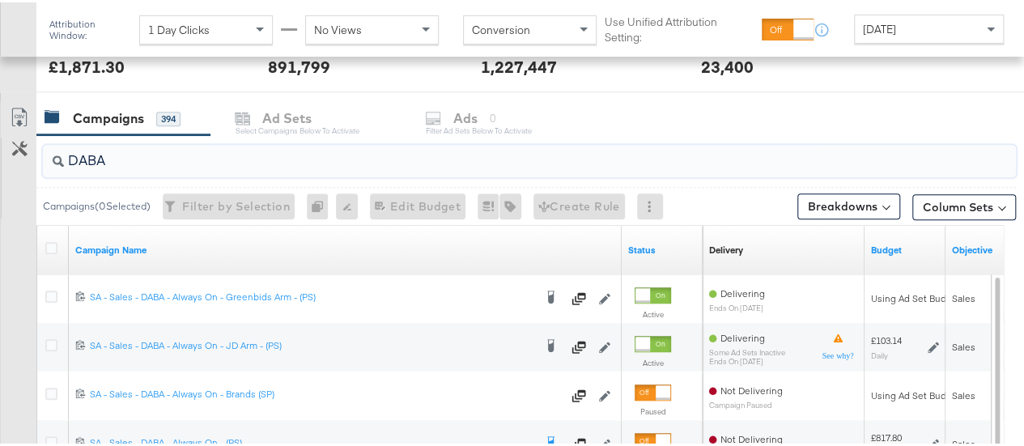
drag, startPoint x: 123, startPoint y: 150, endPoint x: 41, endPoint y: 156, distance: 82.0
click at [41, 156] on div "DABA" at bounding box center [526, 159] width 980 height 52
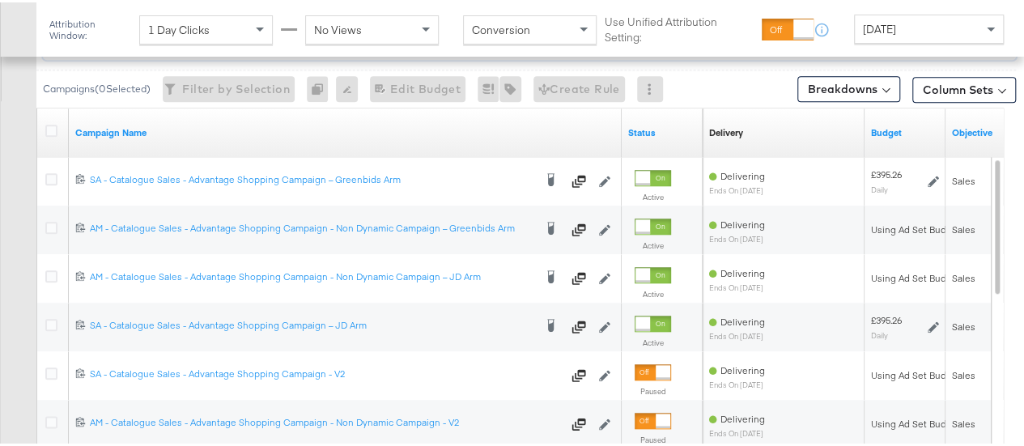
scroll to position [762, 0]
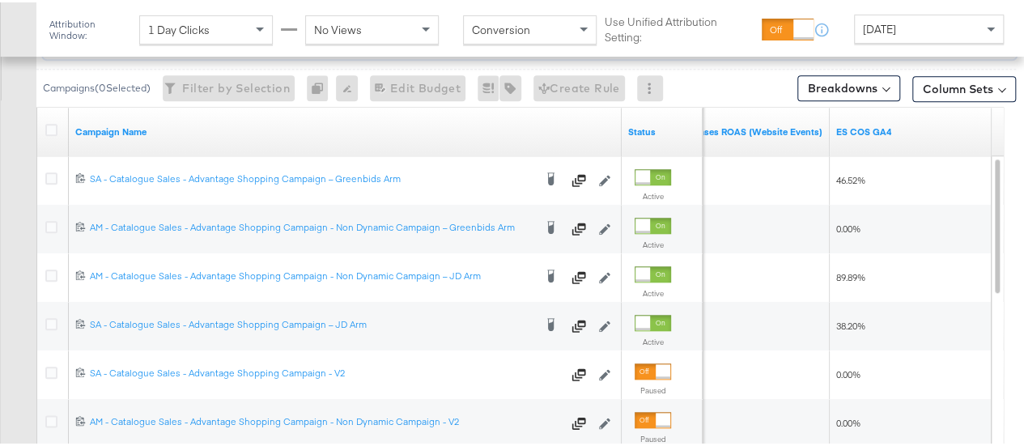
type input "advantage"
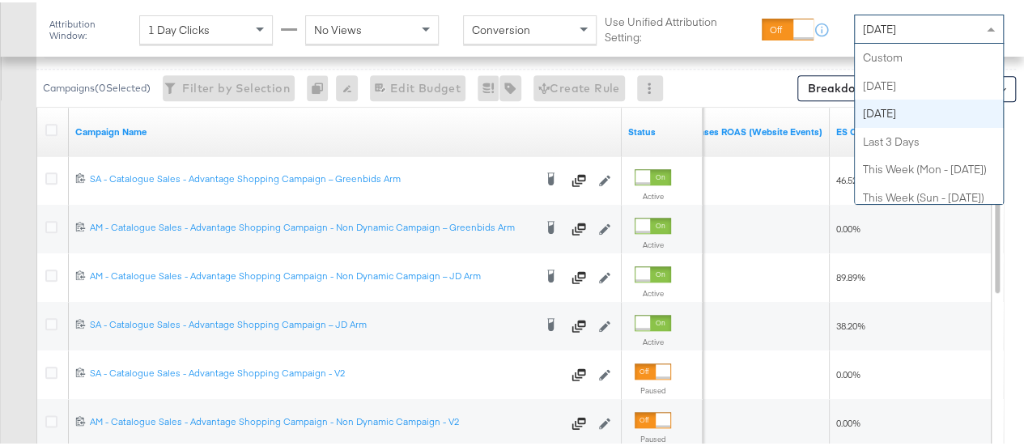
click at [881, 27] on span "Yesterday" at bounding box center [879, 26] width 33 height 15
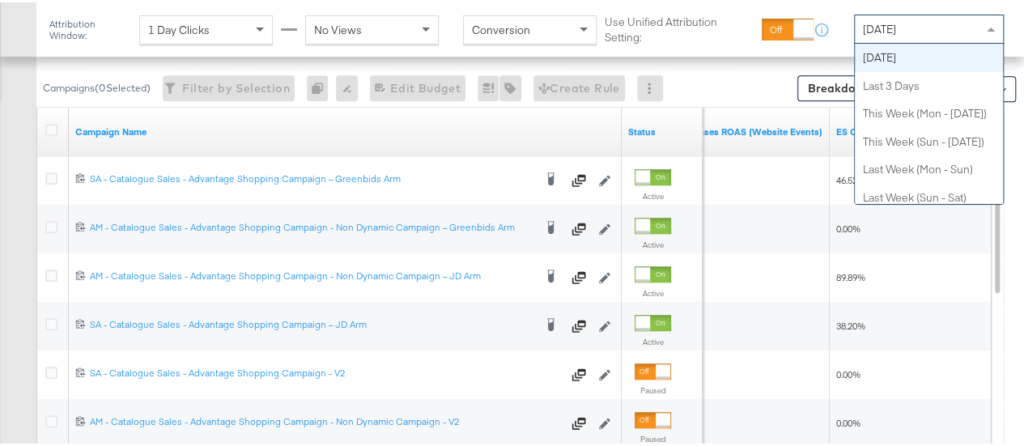
scroll to position [0, 0]
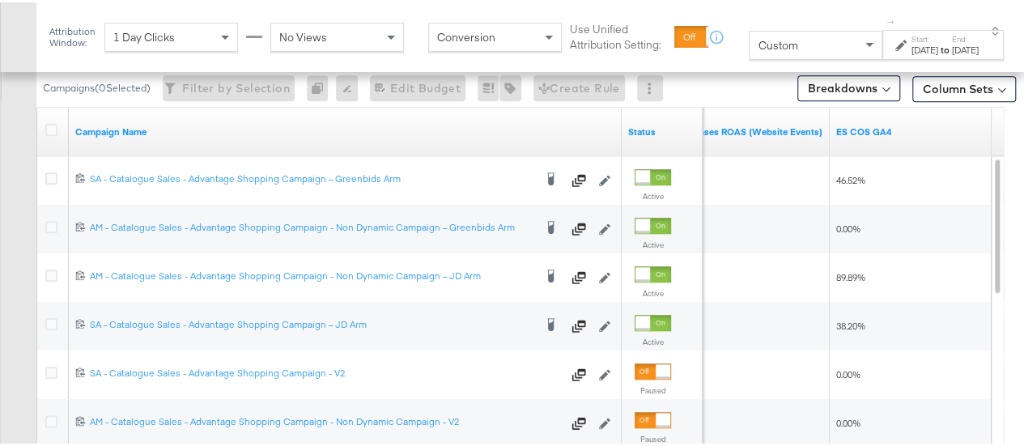
click at [912, 44] on div "Aug 15th 2025" at bounding box center [925, 47] width 27 height 13
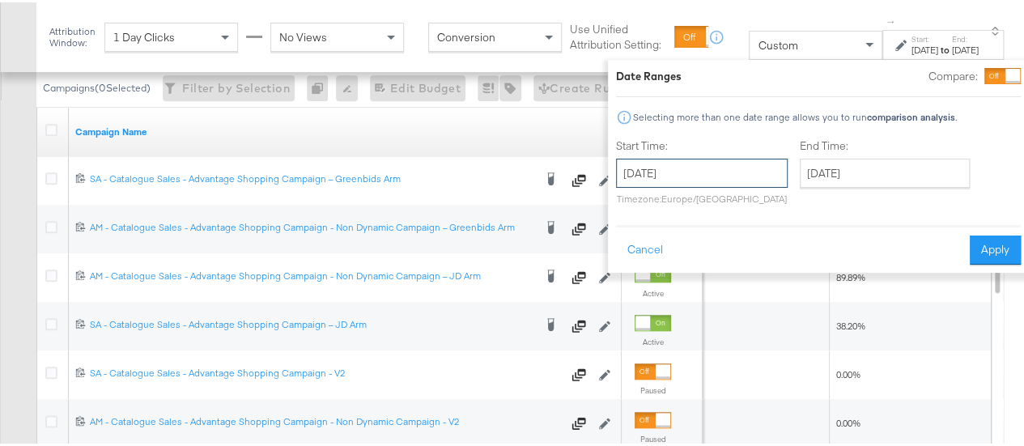
click at [616, 169] on input "August 15th 2025" at bounding box center [702, 170] width 172 height 29
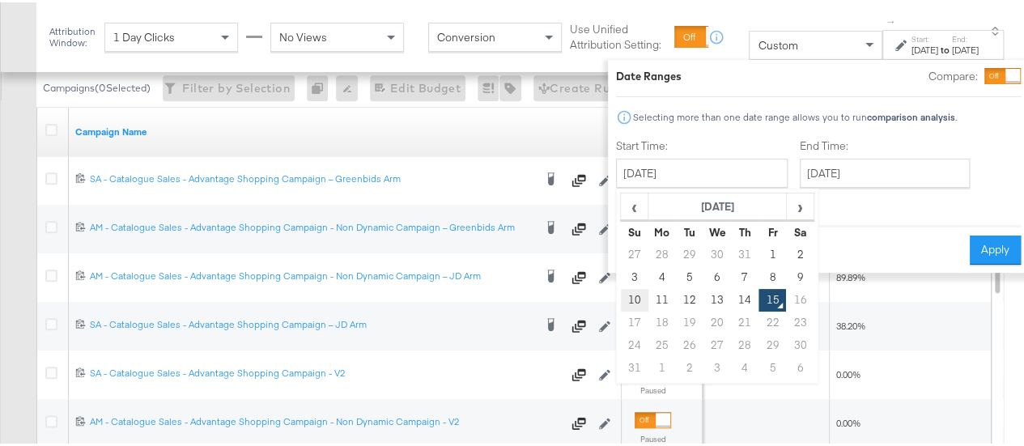
click at [621, 297] on td "10" at bounding box center [635, 298] width 28 height 23
type input "August 10th 2025"
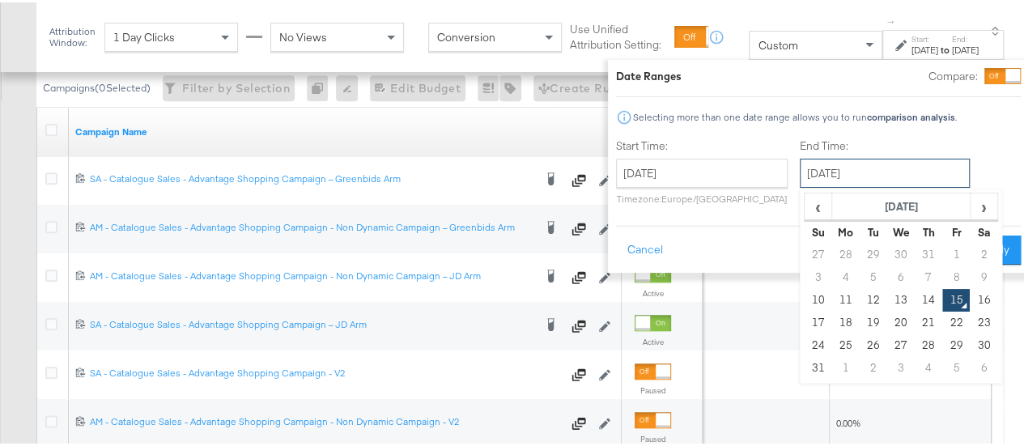
click at [826, 165] on input "August 15th 2025" at bounding box center [885, 170] width 170 height 29
click at [915, 296] on td "14" at bounding box center [929, 298] width 28 height 23
type input "August 14th 2025"
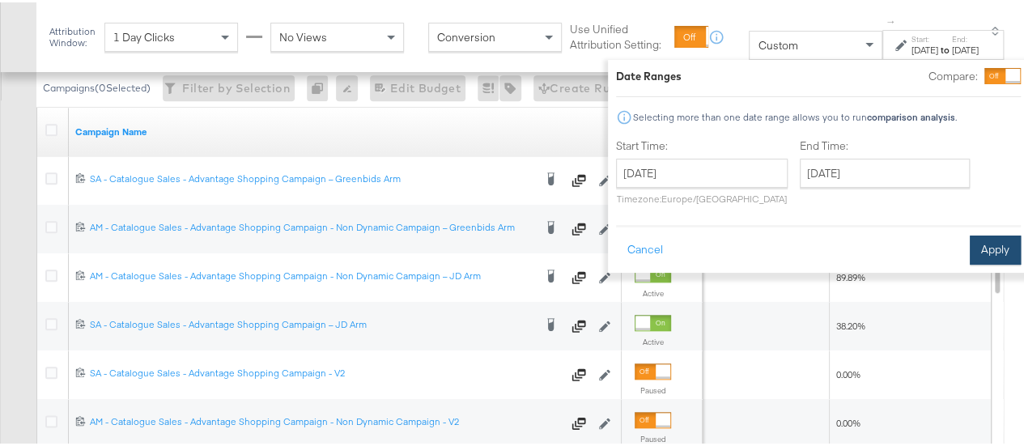
click at [979, 243] on button "Apply" at bounding box center [995, 247] width 51 height 29
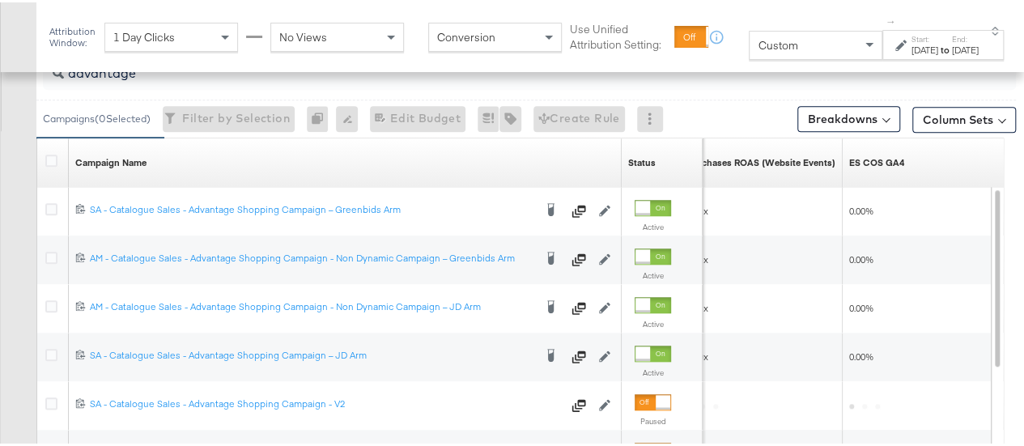
scroll to position [779, 0]
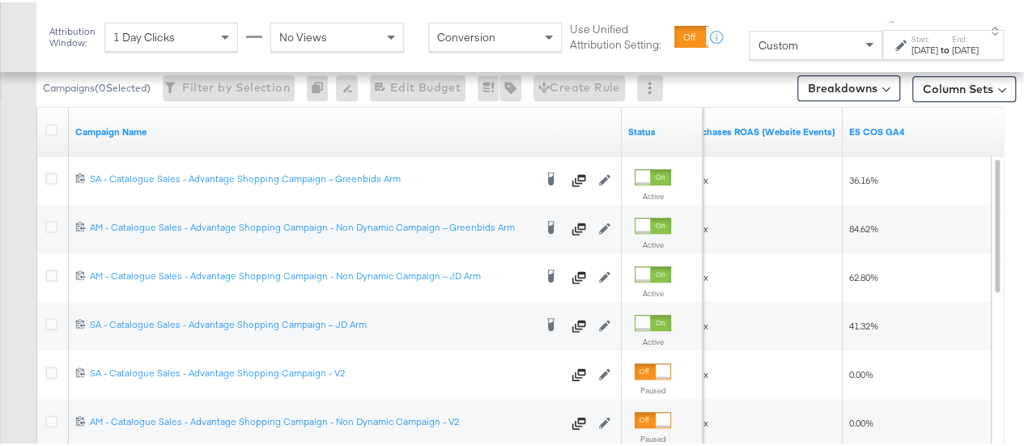
click at [791, 49] on div "Custom" at bounding box center [816, 43] width 132 height 28
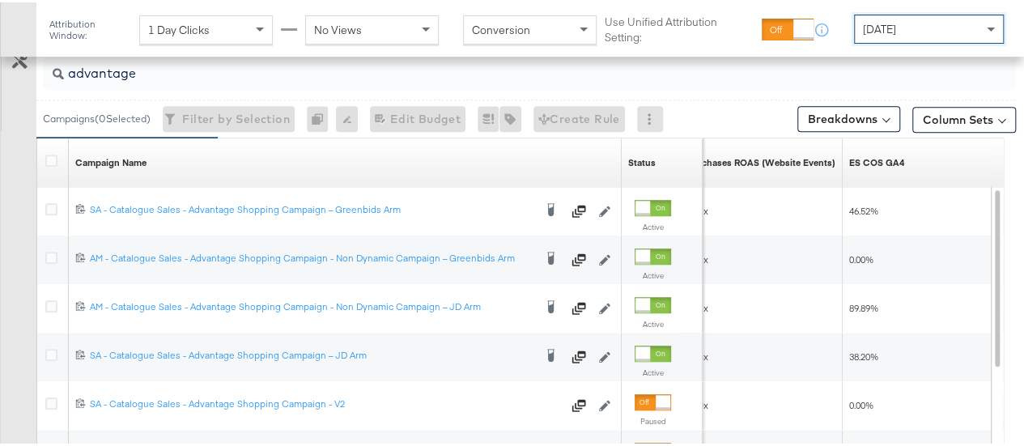
scroll to position [762, 0]
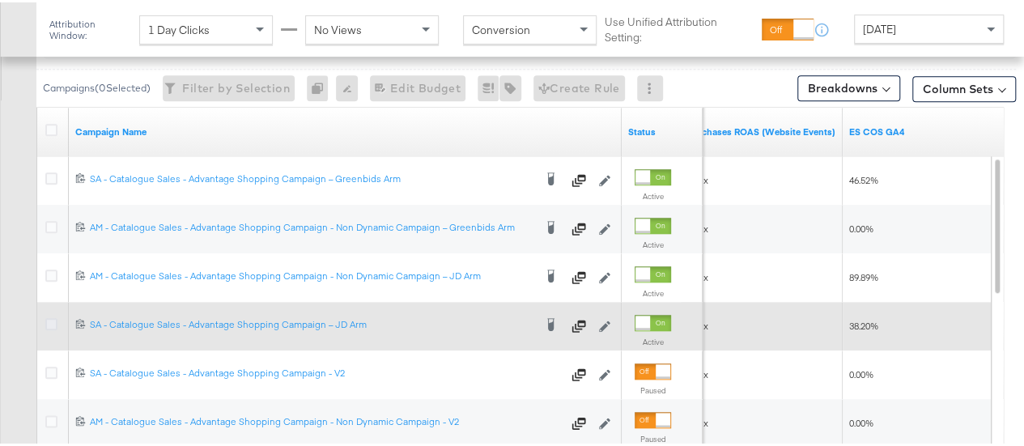
click at [51, 321] on icon at bounding box center [51, 322] width 12 height 12
click at [0, 0] on input "checkbox" at bounding box center [0, 0] width 0 height 0
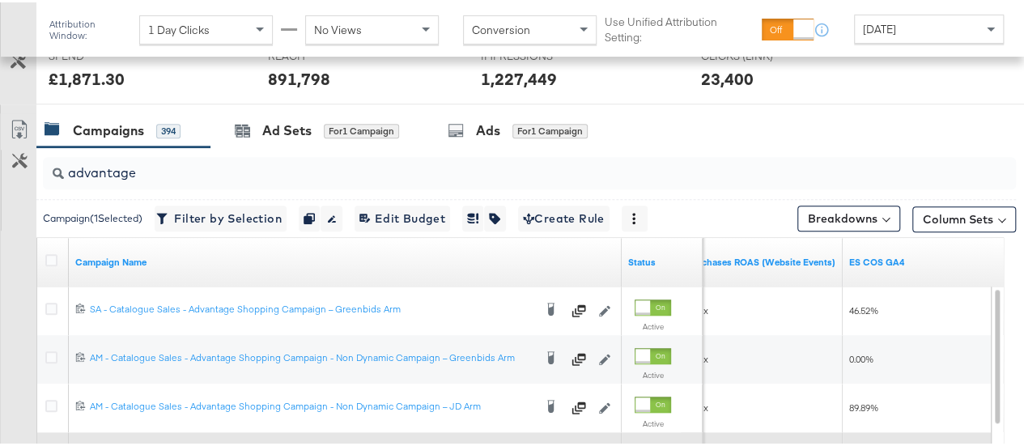
scroll to position [631, 0]
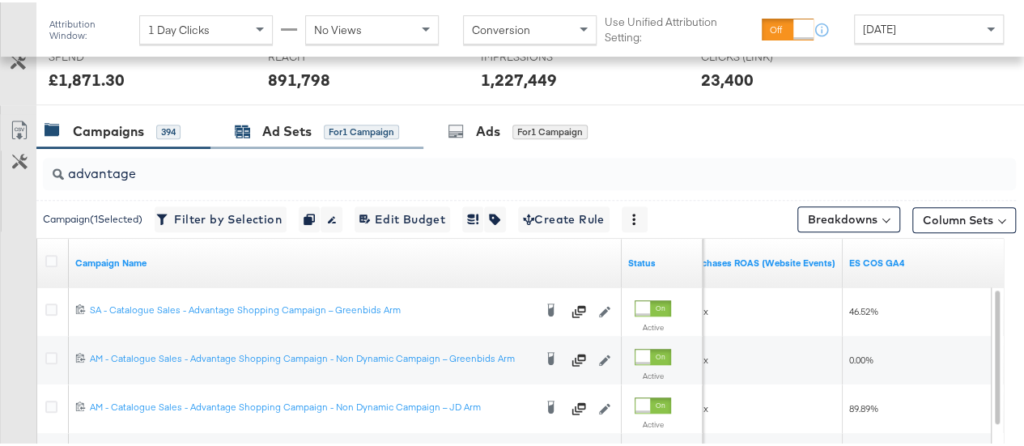
click at [287, 130] on div "Ad Sets" at bounding box center [286, 129] width 49 height 19
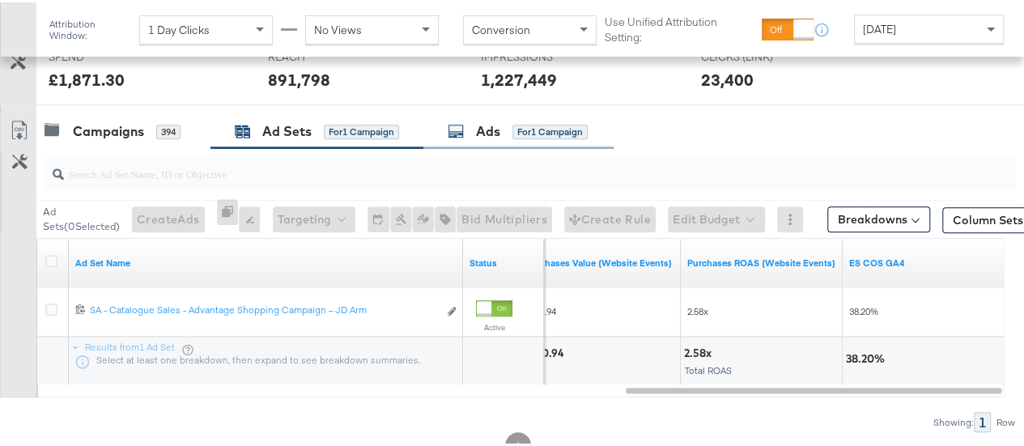
click at [488, 127] on div "Ads" at bounding box center [488, 129] width 24 height 19
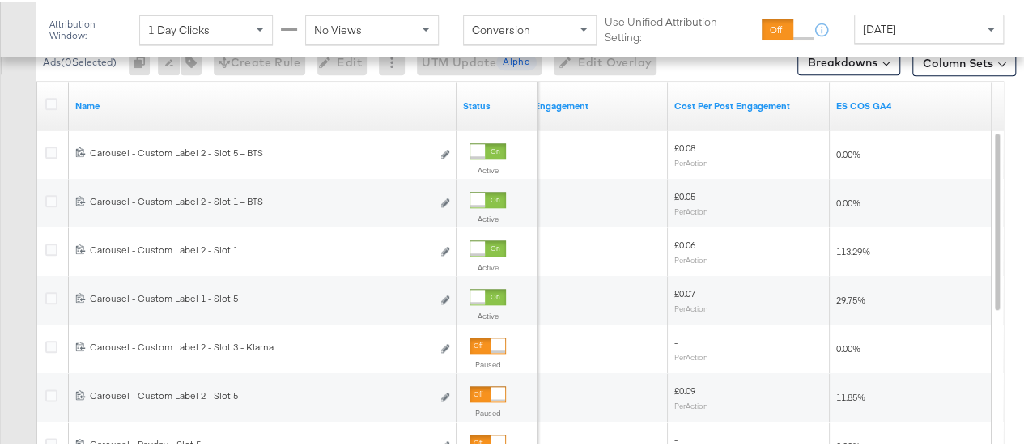
scroll to position [789, 0]
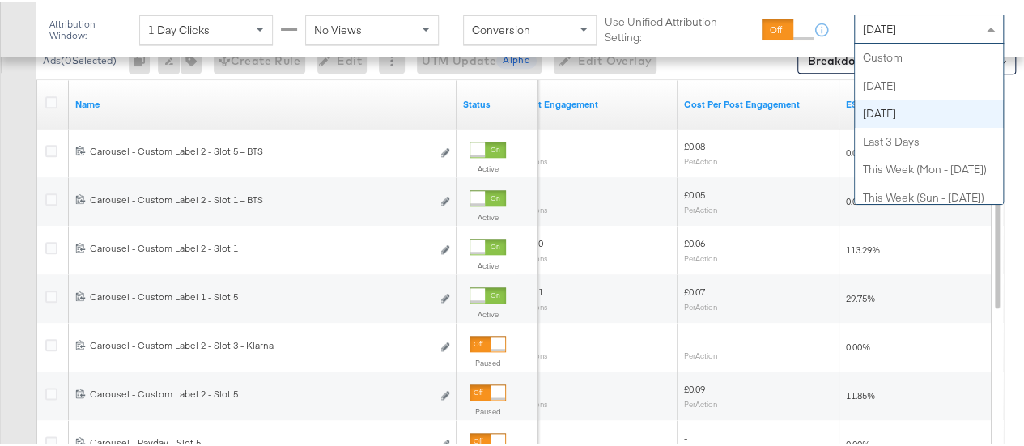
click at [935, 20] on div "Yesterday" at bounding box center [929, 27] width 148 height 28
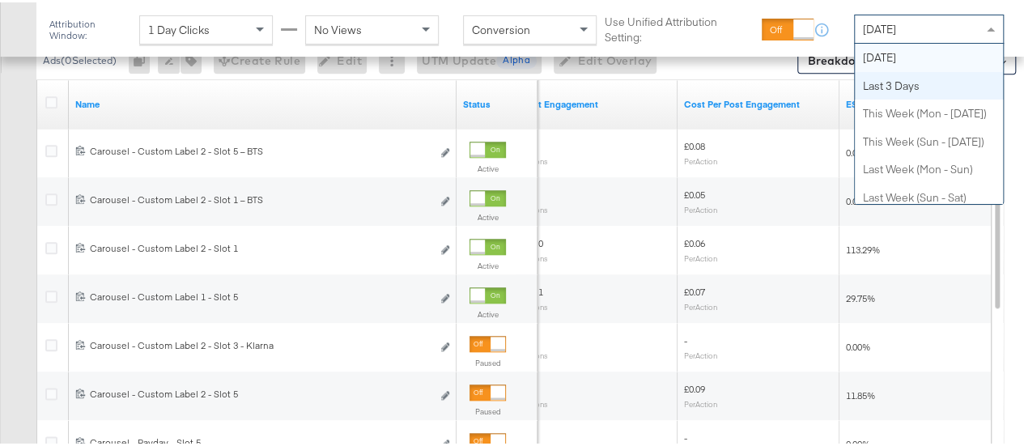
scroll to position [0, 0]
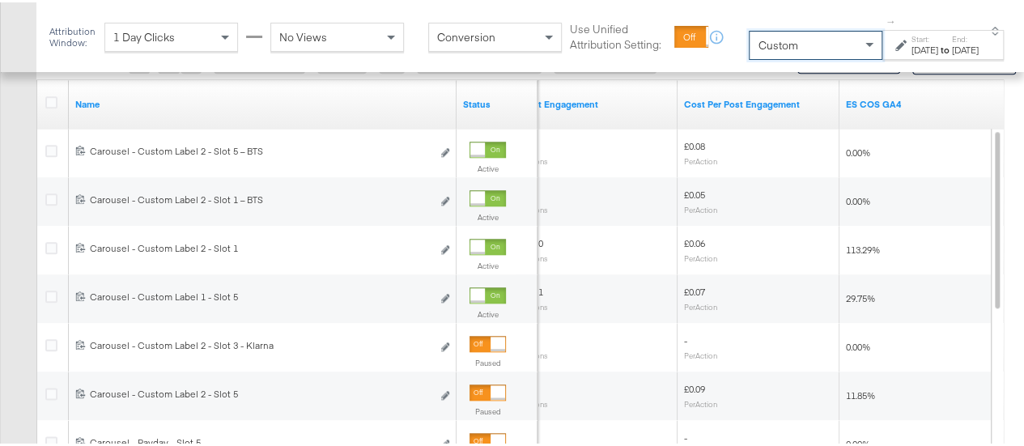
click at [912, 47] on div "Aug 15th 2025" at bounding box center [925, 47] width 27 height 13
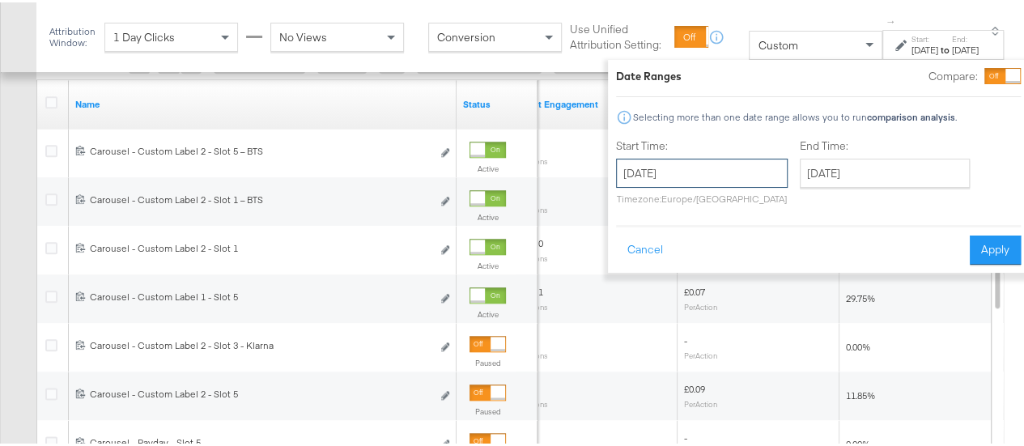
click at [700, 180] on input "August 15th 2025" at bounding box center [702, 170] width 172 height 29
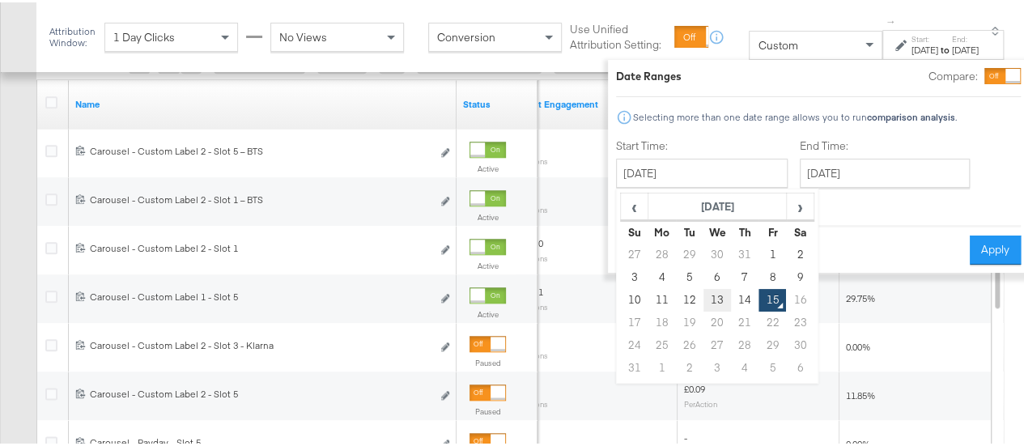
click at [704, 297] on td "13" at bounding box center [718, 298] width 28 height 23
type input "August 13th 2025"
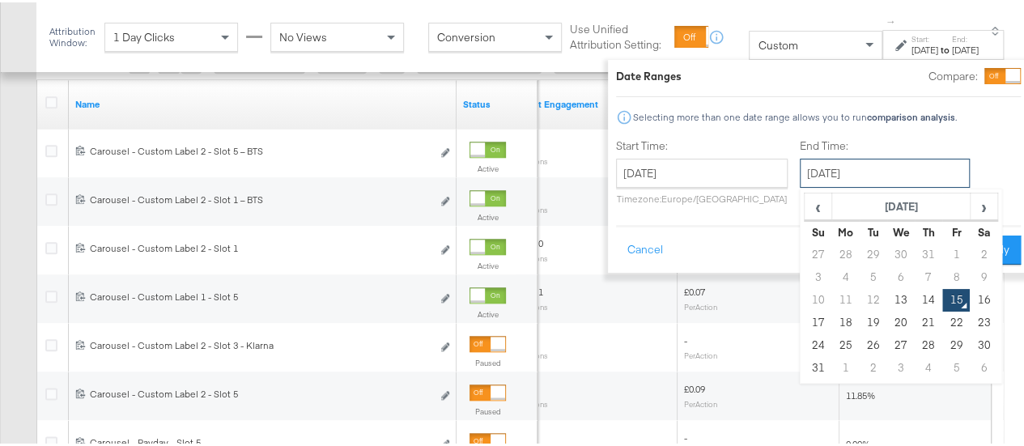
click at [826, 171] on input "August 15th 2025" at bounding box center [885, 170] width 170 height 29
click at [887, 294] on td "13" at bounding box center [901, 298] width 28 height 23
type input "August 13th 2025"
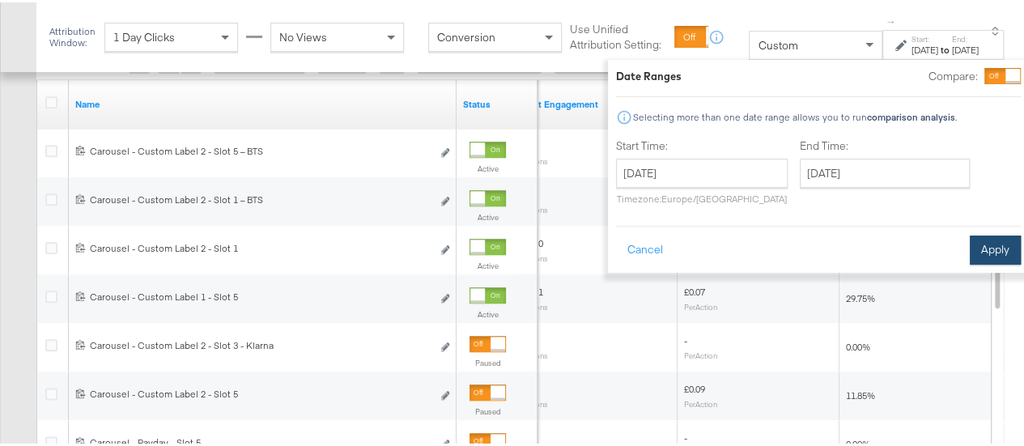
click at [970, 247] on button "Apply" at bounding box center [995, 247] width 51 height 29
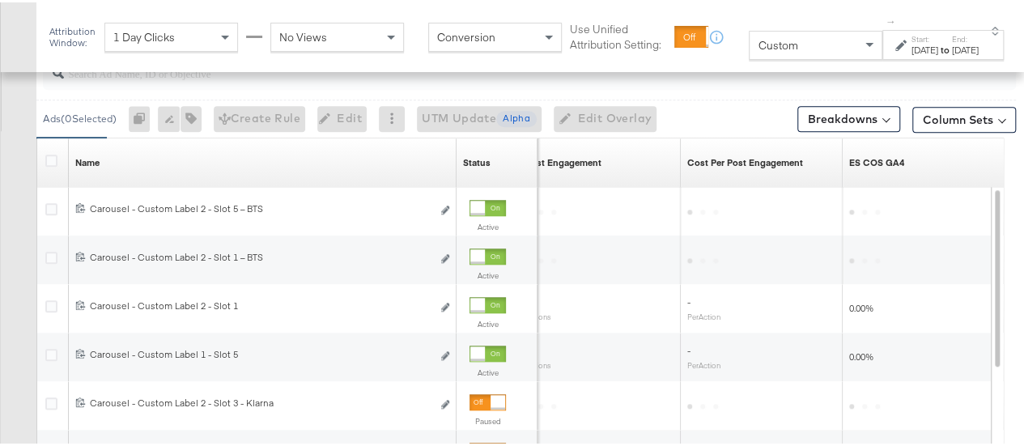
scroll to position [806, 0]
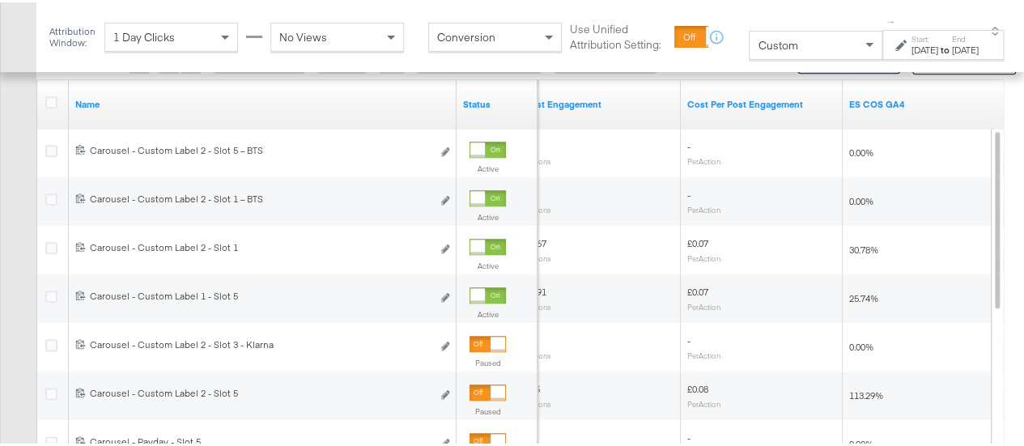
click at [918, 41] on label "Start:" at bounding box center [925, 37] width 27 height 11
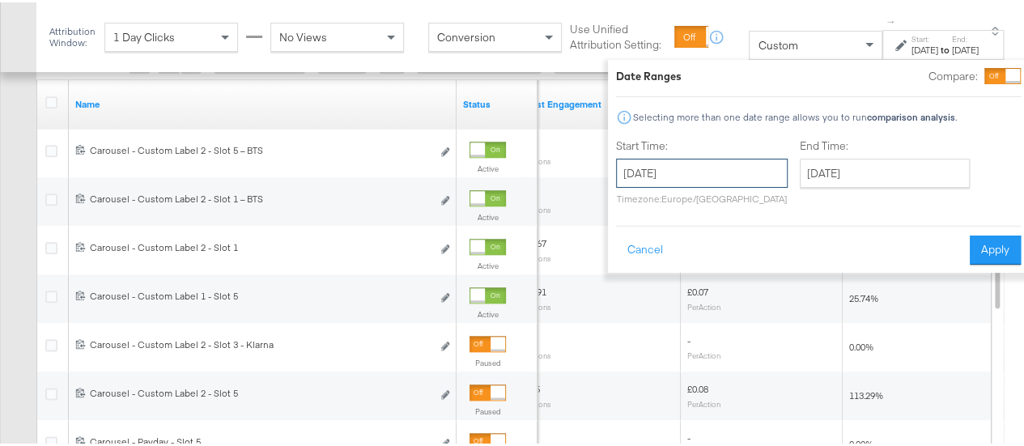
click at [713, 176] on input "August 13th 2025" at bounding box center [702, 170] width 172 height 29
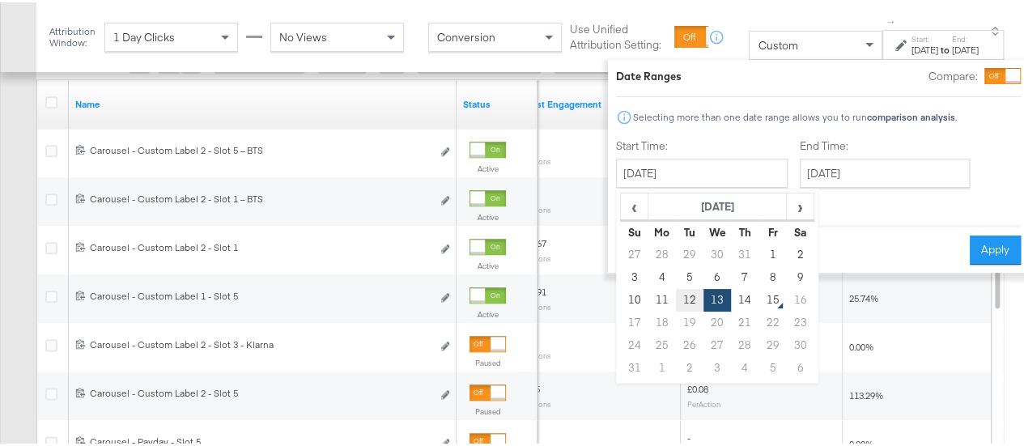
click at [676, 292] on td "12" at bounding box center [690, 298] width 28 height 23
type input "August 12th 2025"
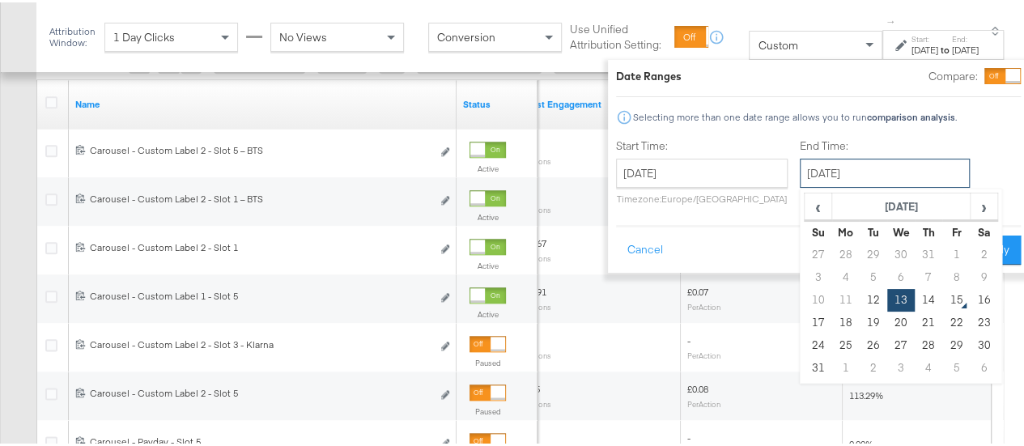
click at [829, 176] on input "August 13th 2025" at bounding box center [885, 170] width 170 height 29
click at [860, 295] on td "12" at bounding box center [874, 298] width 28 height 23
type input "August 12th 2025"
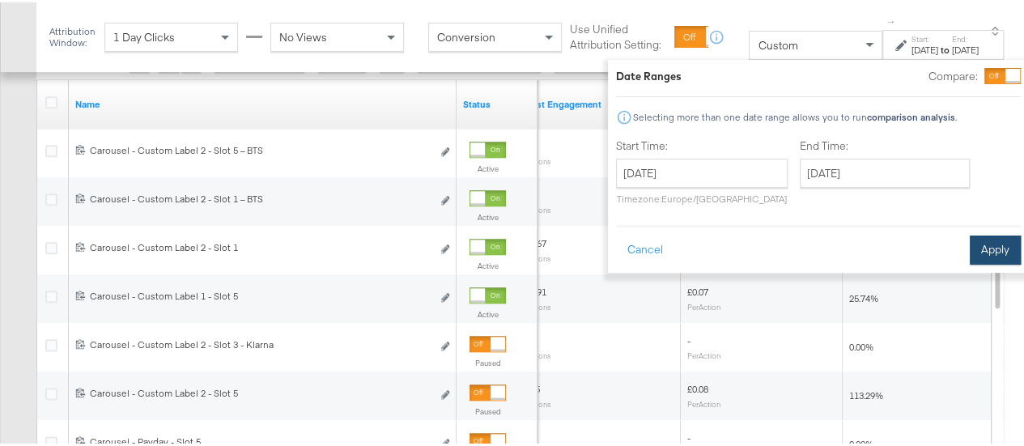
click at [970, 244] on button "Apply" at bounding box center [995, 247] width 51 height 29
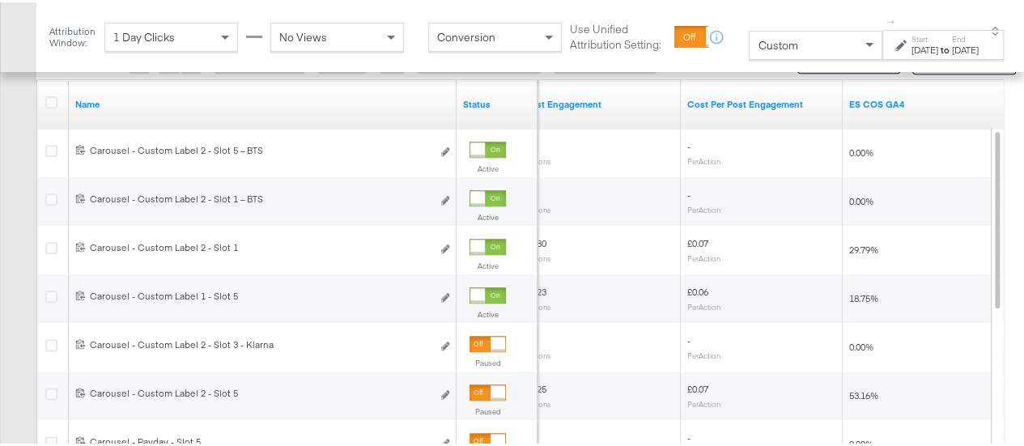
click at [938, 52] on strong "to" at bounding box center [945, 47] width 14 height 12
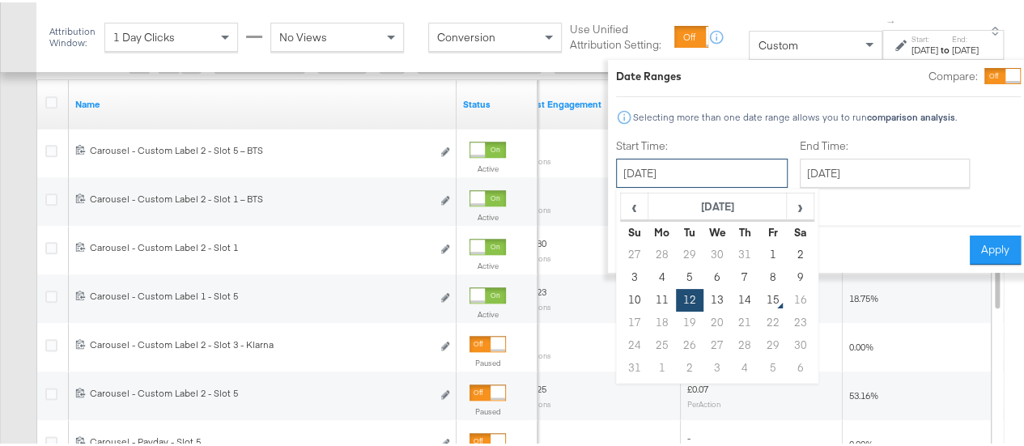
click at [674, 179] on input "August 12th 2025" at bounding box center [702, 170] width 172 height 29
click at [621, 295] on td "10" at bounding box center [635, 298] width 28 height 23
type input "August 10th 2025"
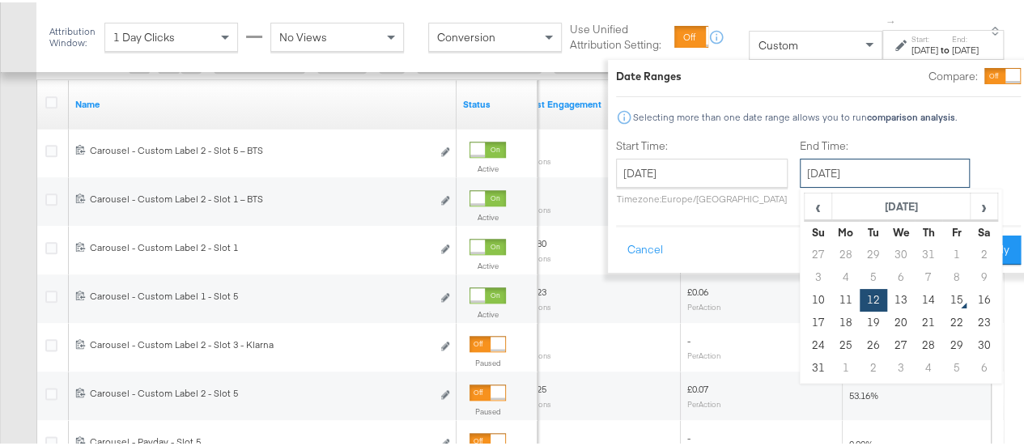
click at [834, 171] on input "August 12th 2025" at bounding box center [885, 170] width 170 height 29
click at [915, 300] on td "14" at bounding box center [929, 298] width 28 height 23
type input "August 14th 2025"
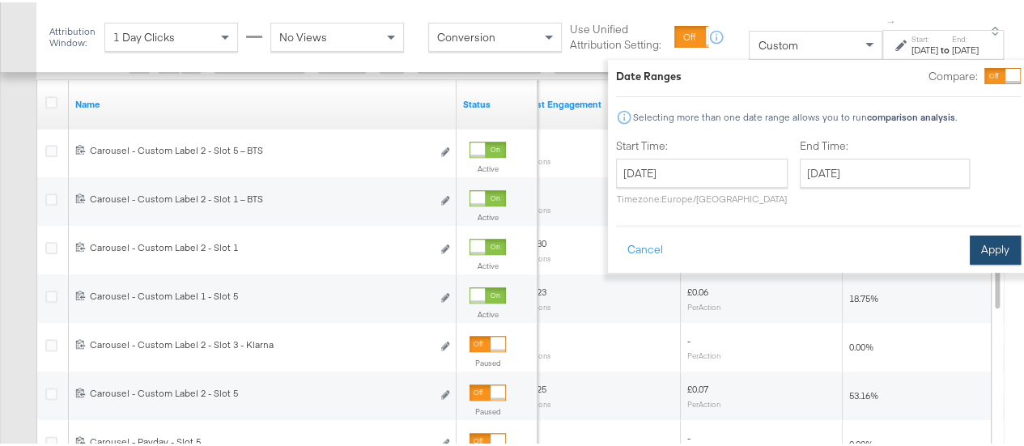
click at [975, 245] on button "Apply" at bounding box center [995, 247] width 51 height 29
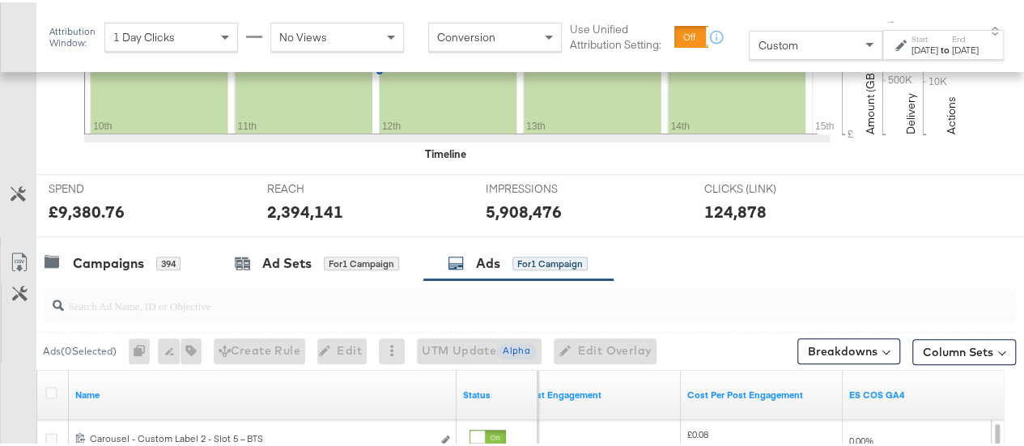
scroll to position [523, 0]
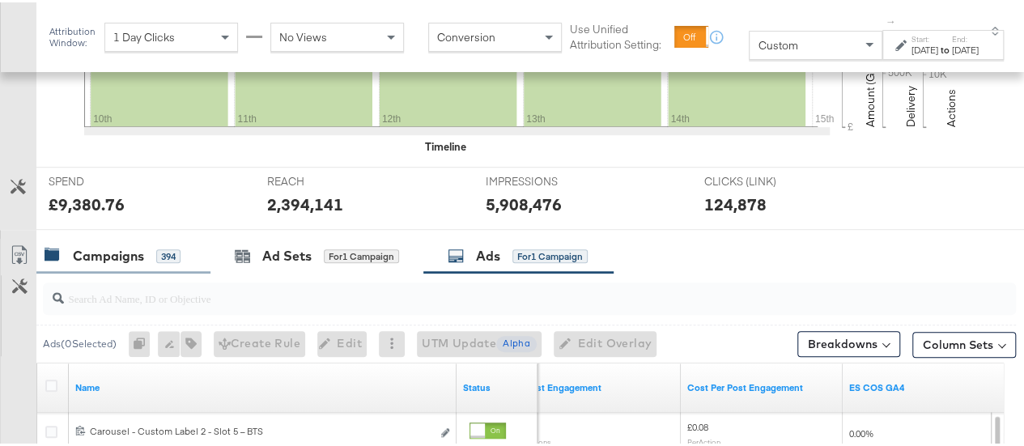
click at [113, 250] on div "Campaigns" at bounding box center [108, 254] width 71 height 19
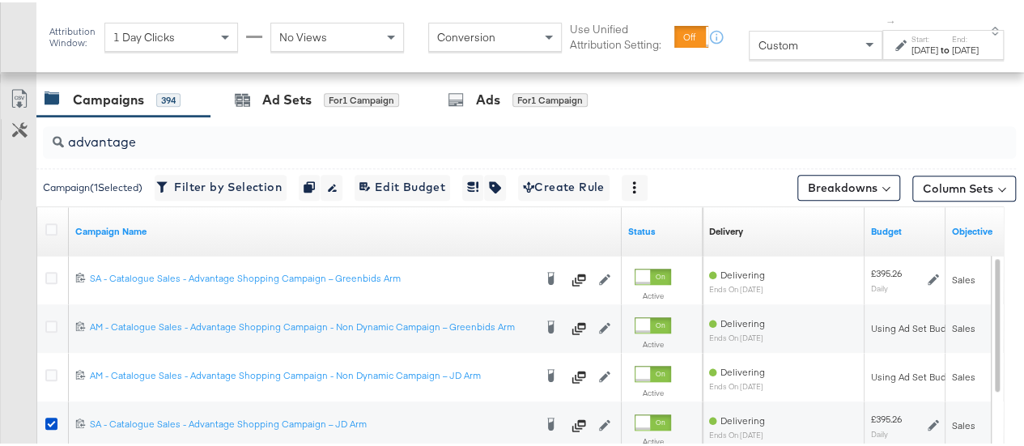
scroll to position [681, 0]
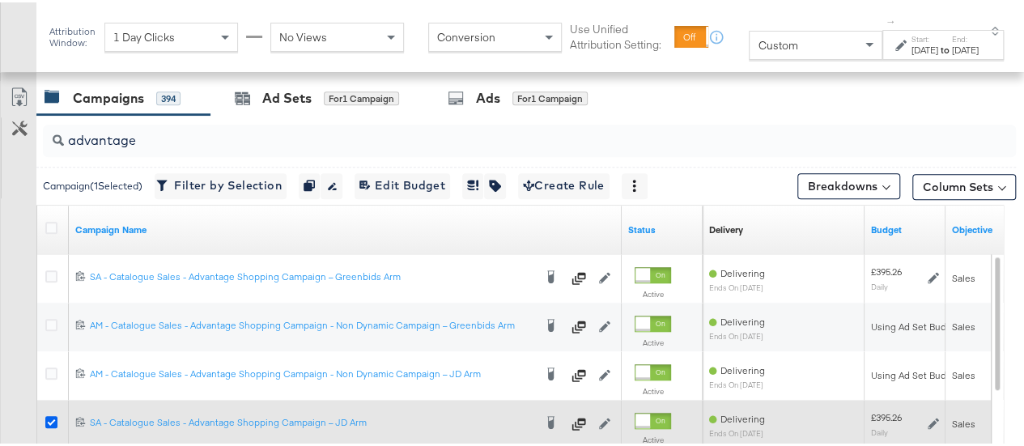
click at [47, 418] on icon at bounding box center [51, 420] width 12 height 12
click at [0, 0] on input "checkbox" at bounding box center [0, 0] width 0 height 0
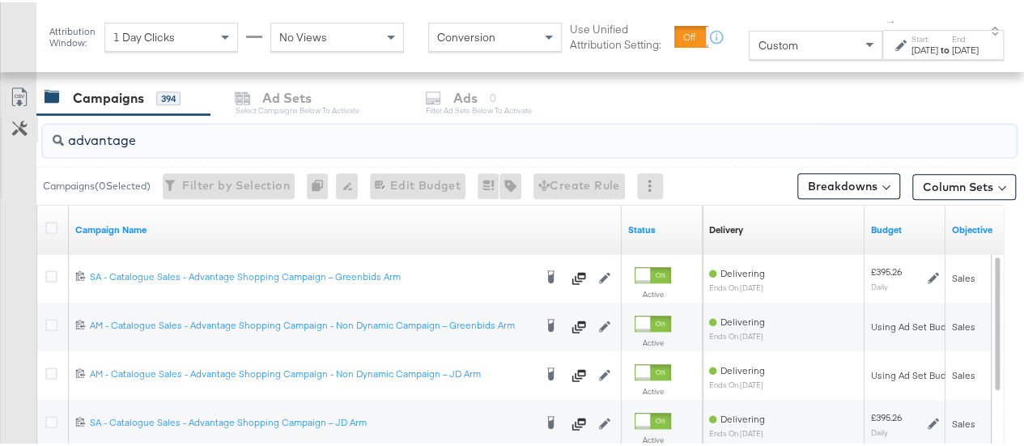
drag, startPoint x: 151, startPoint y: 139, endPoint x: 20, endPoint y: 134, distance: 131.3
click at [20, 134] on div "advantage Campaigns ( 0 Selected) Filter by Selection Filter 0 campaigns 0 Rena…" at bounding box center [508, 401] width 1016 height 576
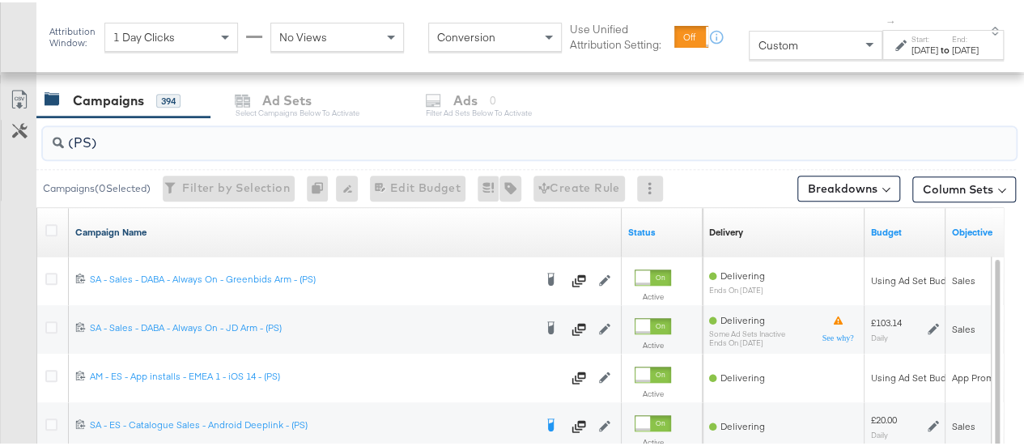
scroll to position [665, 0]
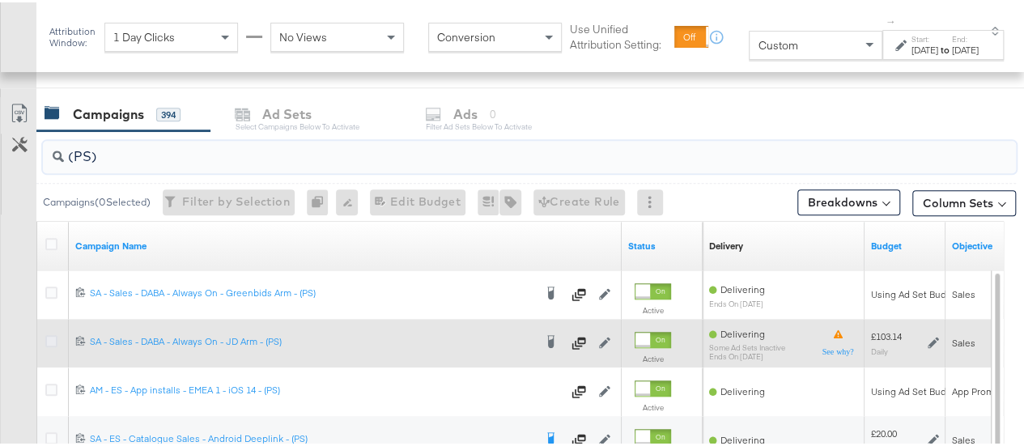
type input "(PS)"
click at [55, 338] on icon at bounding box center [51, 339] width 12 height 12
click at [0, 0] on input "checkbox" at bounding box center [0, 0] width 0 height 0
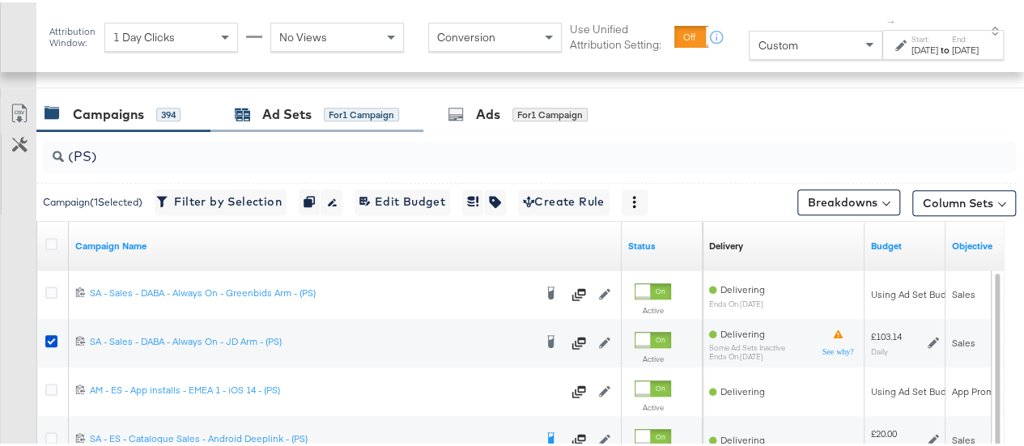
click at [319, 114] on div "Ad Sets for 1 Campaign" at bounding box center [317, 112] width 164 height 19
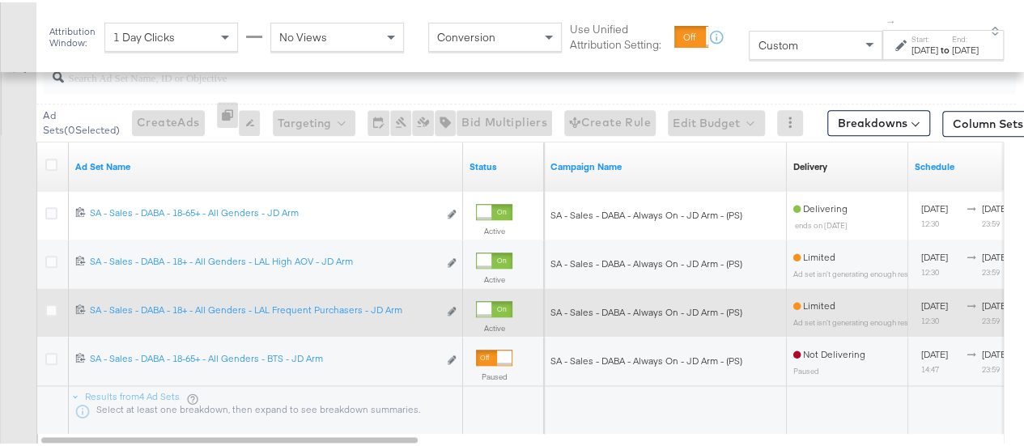
scroll to position [747, 0]
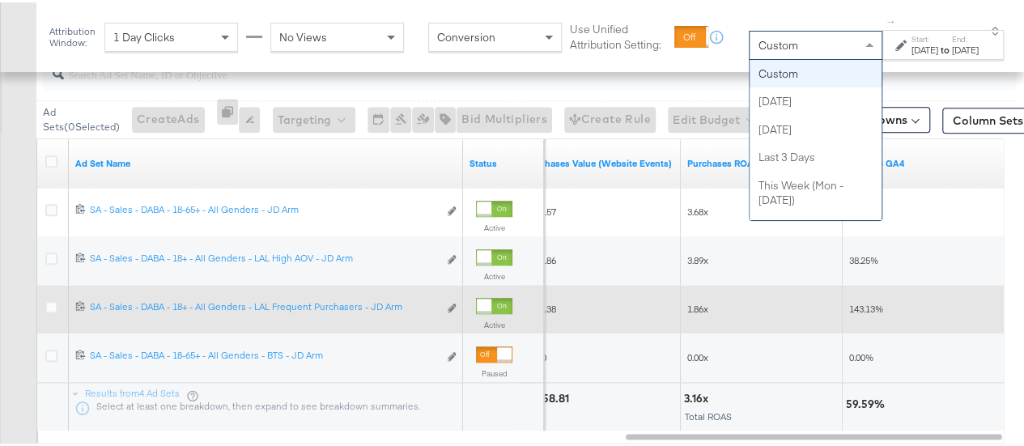
click at [823, 53] on div "Custom" at bounding box center [816, 43] width 132 height 28
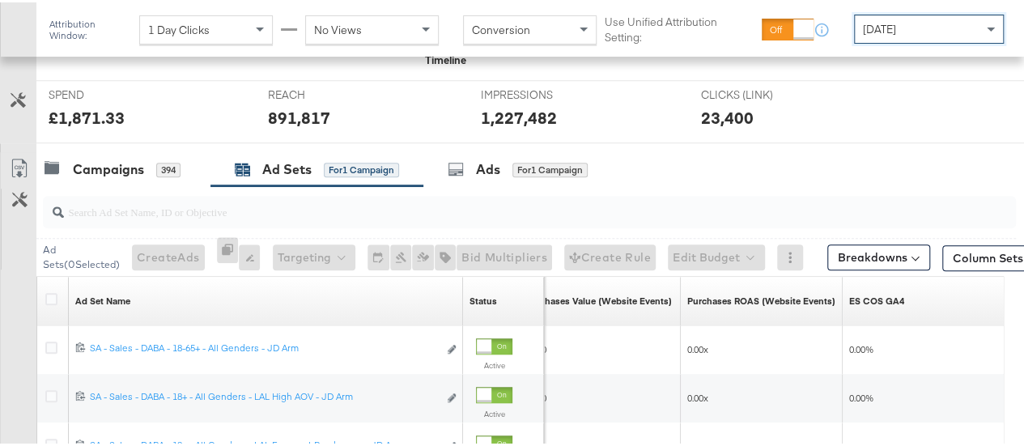
scroll to position [730, 0]
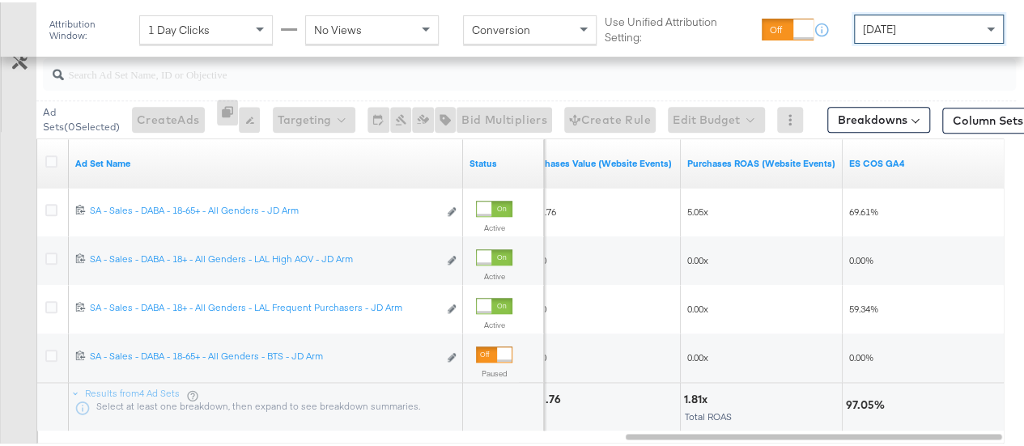
click at [914, 34] on div "Yesterday" at bounding box center [929, 27] width 148 height 28
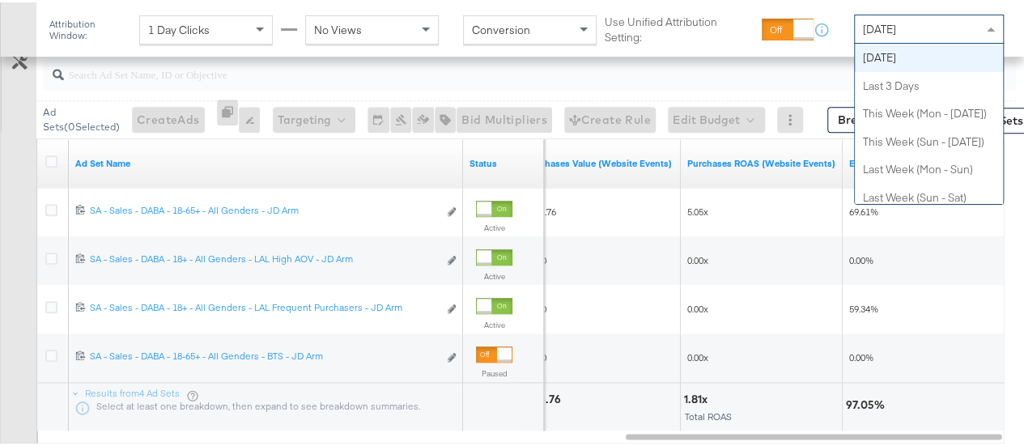
scroll to position [0, 0]
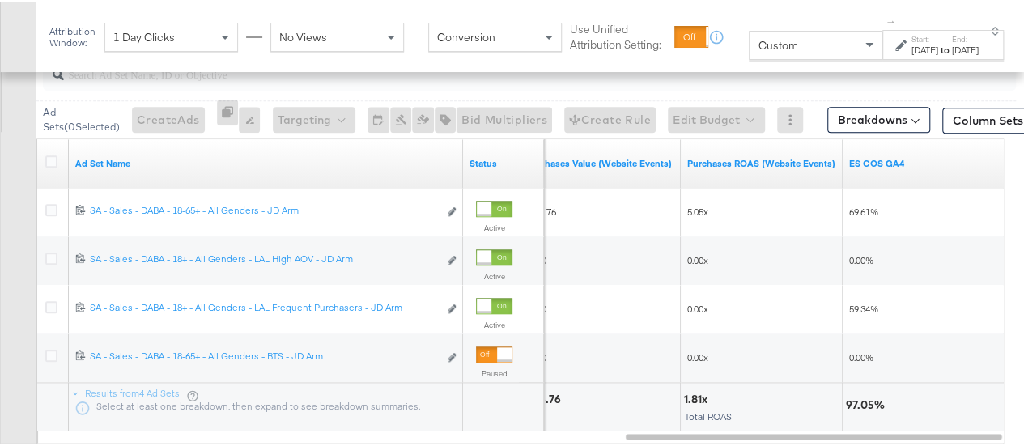
click at [912, 47] on div "Aug 15th 2025" at bounding box center [925, 47] width 27 height 13
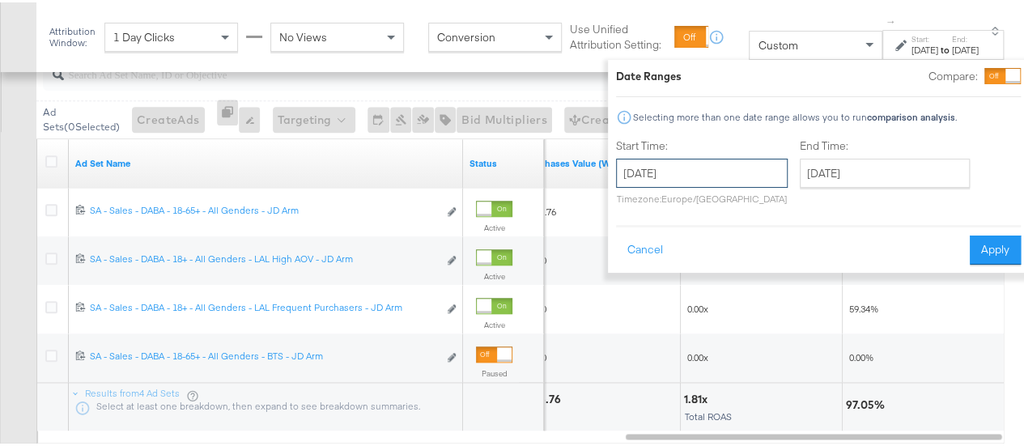
click at [695, 171] on input "August 15th 2025" at bounding box center [702, 170] width 172 height 29
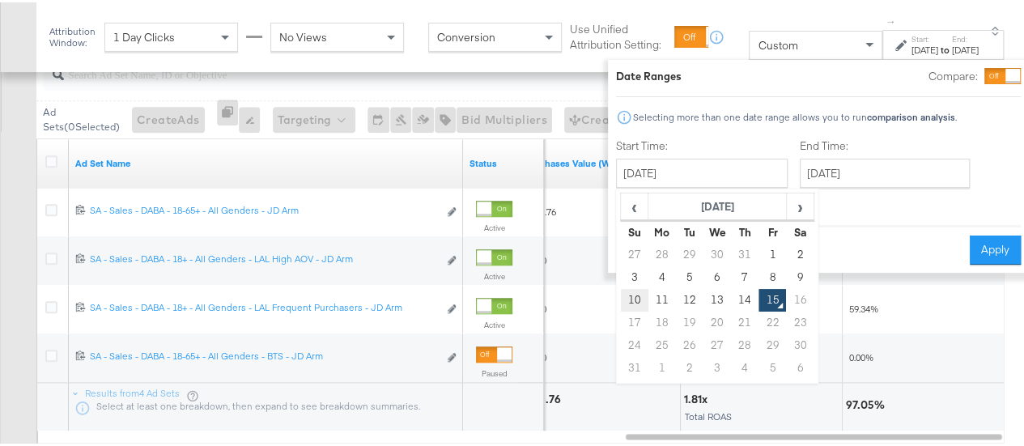
click at [621, 292] on td "10" at bounding box center [635, 298] width 28 height 23
type input "August 10th 2025"
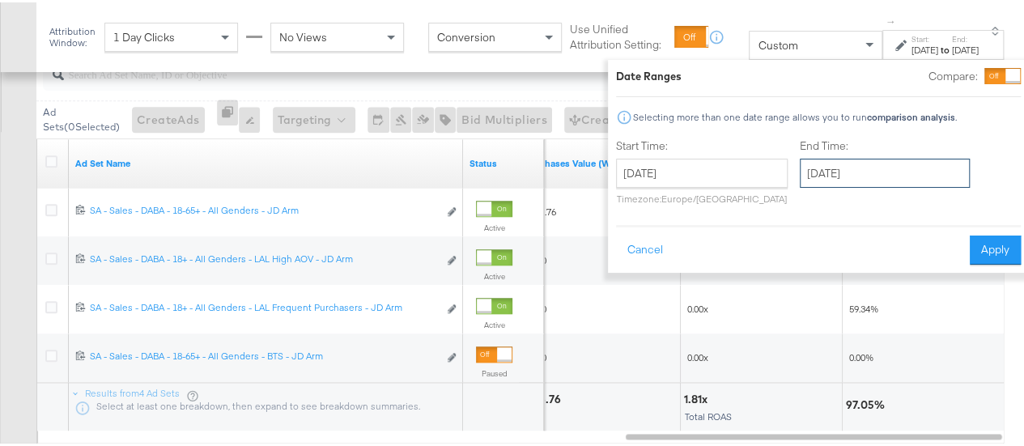
click at [802, 169] on input "August 15th 2025" at bounding box center [885, 170] width 170 height 29
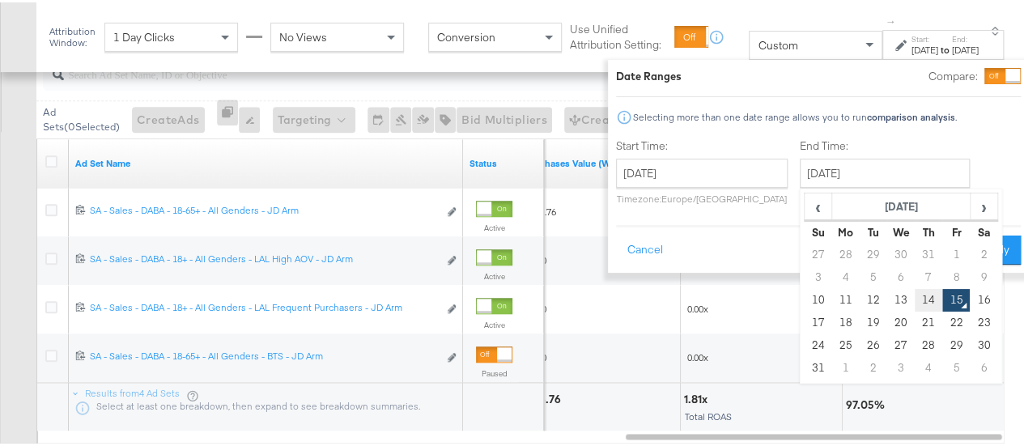
click at [915, 294] on td "14" at bounding box center [929, 298] width 28 height 23
type input "August 14th 2025"
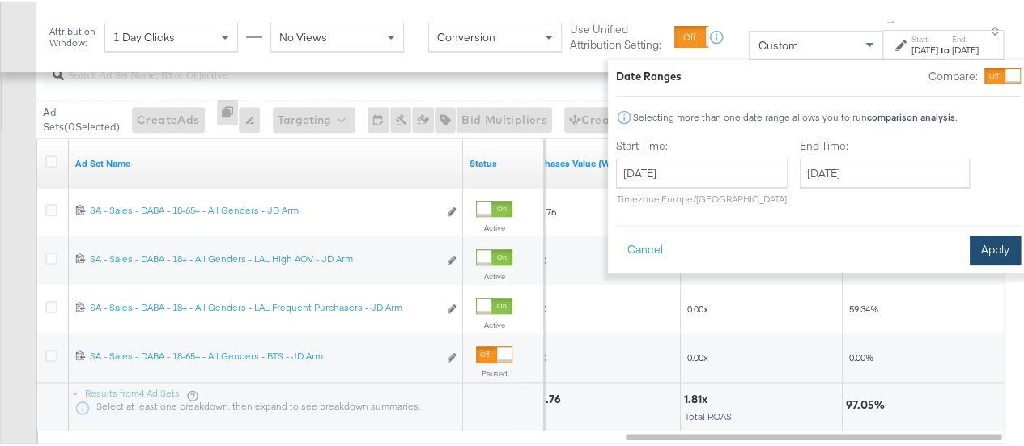
click at [970, 242] on button "Apply" at bounding box center [995, 247] width 51 height 29
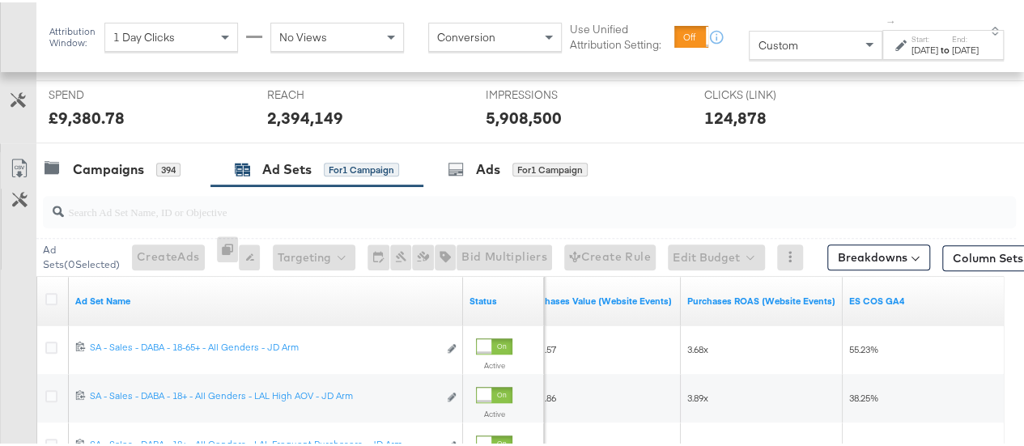
scroll to position [747, 0]
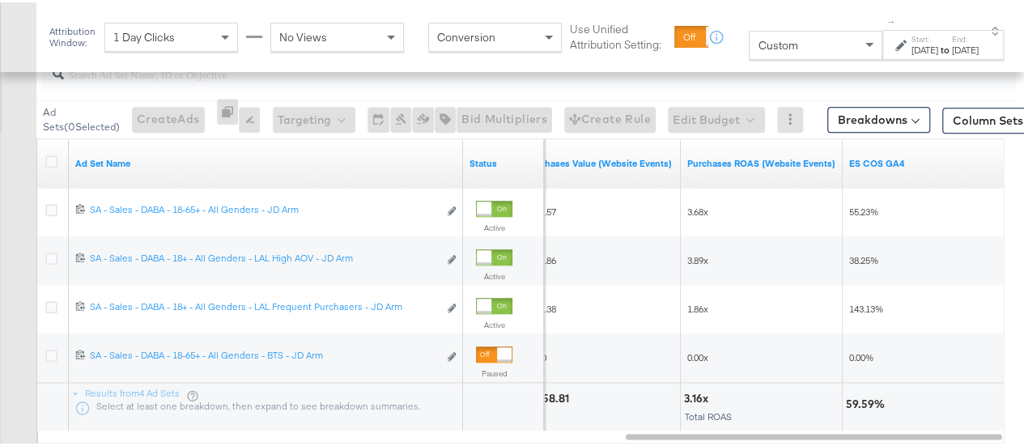
click at [17, 234] on div "Customize KPIs Export as CSV" at bounding box center [18, 226] width 36 height 429
click at [938, 44] on strong "to" at bounding box center [945, 47] width 14 height 12
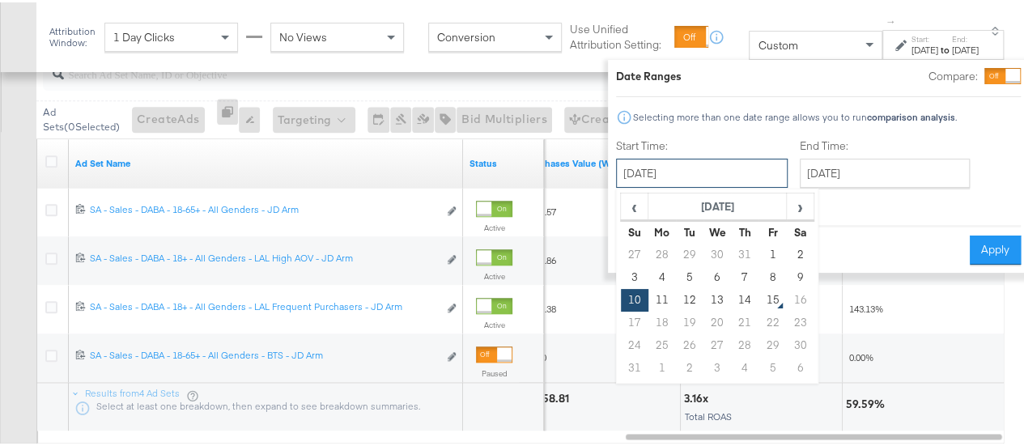
click at [705, 184] on input "August 10th 2025" at bounding box center [702, 170] width 172 height 29
click at [731, 253] on td "31" at bounding box center [745, 252] width 28 height 23
type input "July 31st 2025"
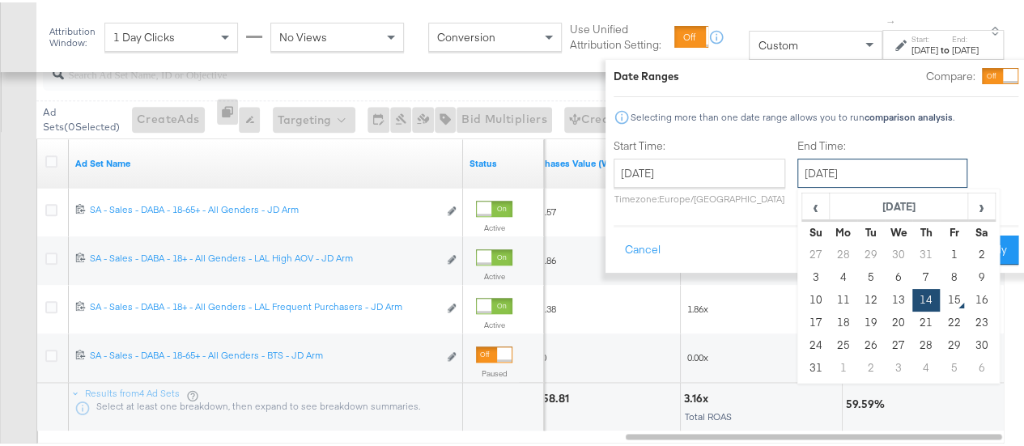
click at [797, 175] on input "August 14th 2025" at bounding box center [882, 170] width 170 height 29
click at [985, 242] on button "Apply" at bounding box center [992, 247] width 51 height 29
